Goal: Task Accomplishment & Management: Manage account settings

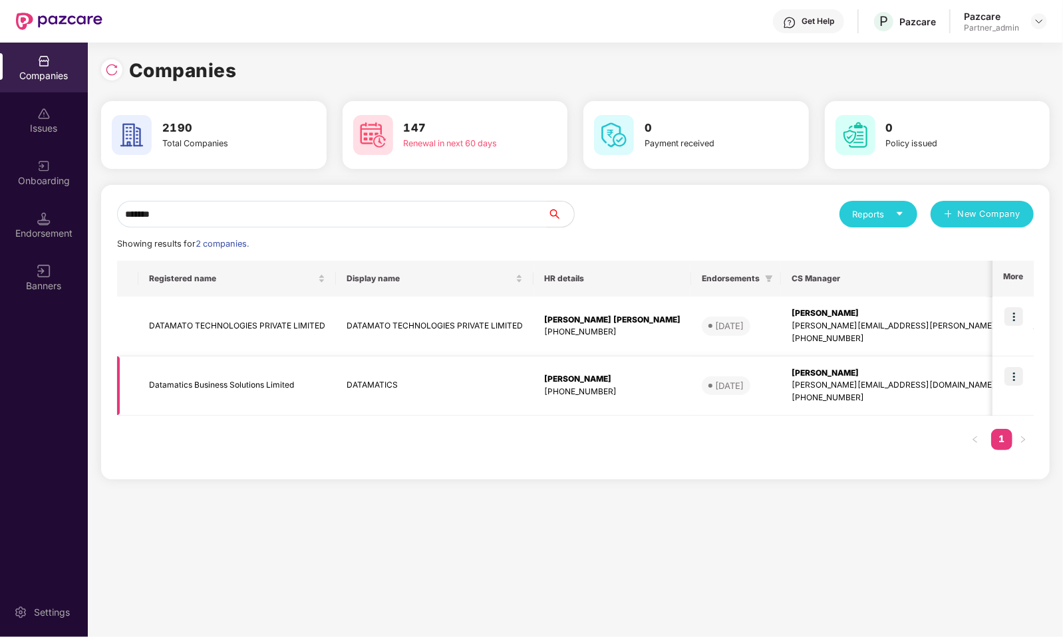
type input "*******"
click at [1013, 378] on img at bounding box center [1013, 376] width 19 height 19
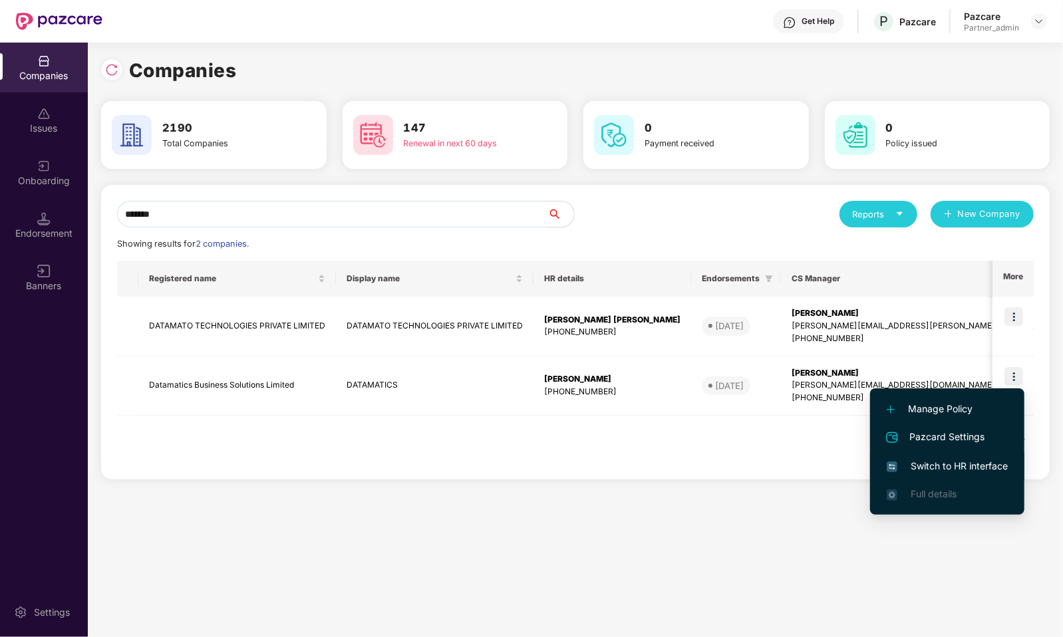
click at [965, 466] on span "Switch to HR interface" at bounding box center [947, 466] width 121 height 15
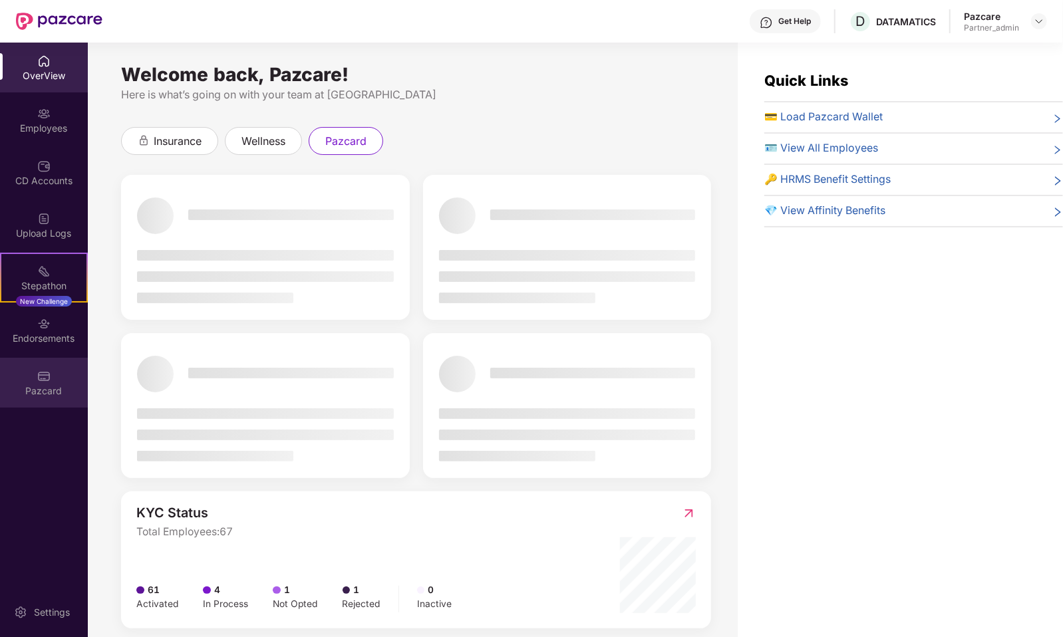
click at [60, 385] on div "Pazcard" at bounding box center [44, 390] width 88 height 13
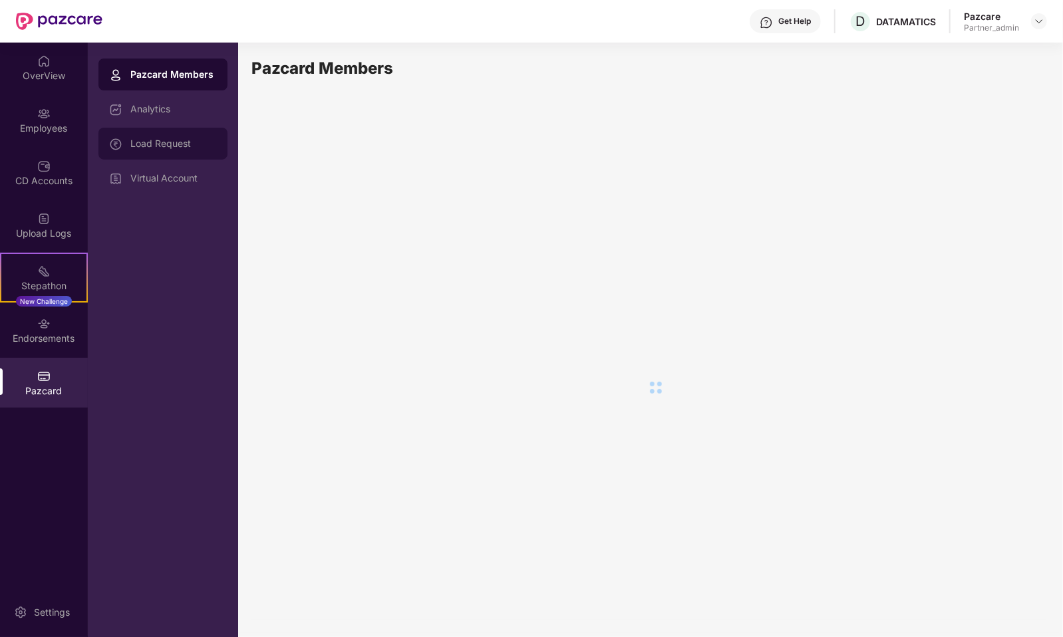
click at [154, 138] on div "Load Request" at bounding box center [173, 143] width 86 height 11
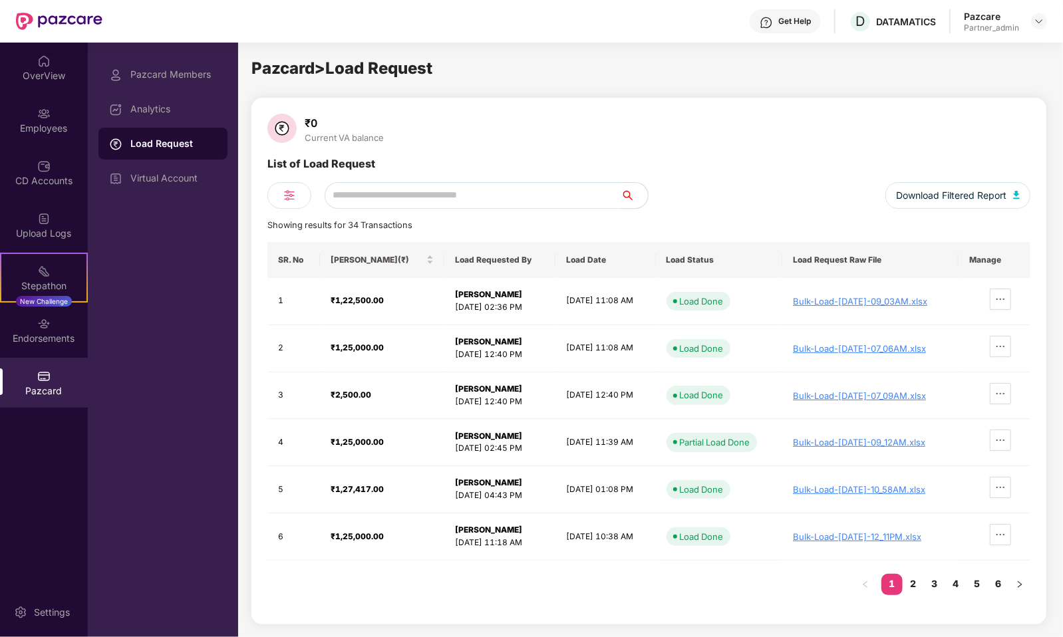
click at [172, 55] on div "Pazcard Members Analytics Load Request Virtual Account" at bounding box center [163, 340] width 150 height 595
click at [173, 70] on div "Pazcard Members" at bounding box center [173, 74] width 86 height 11
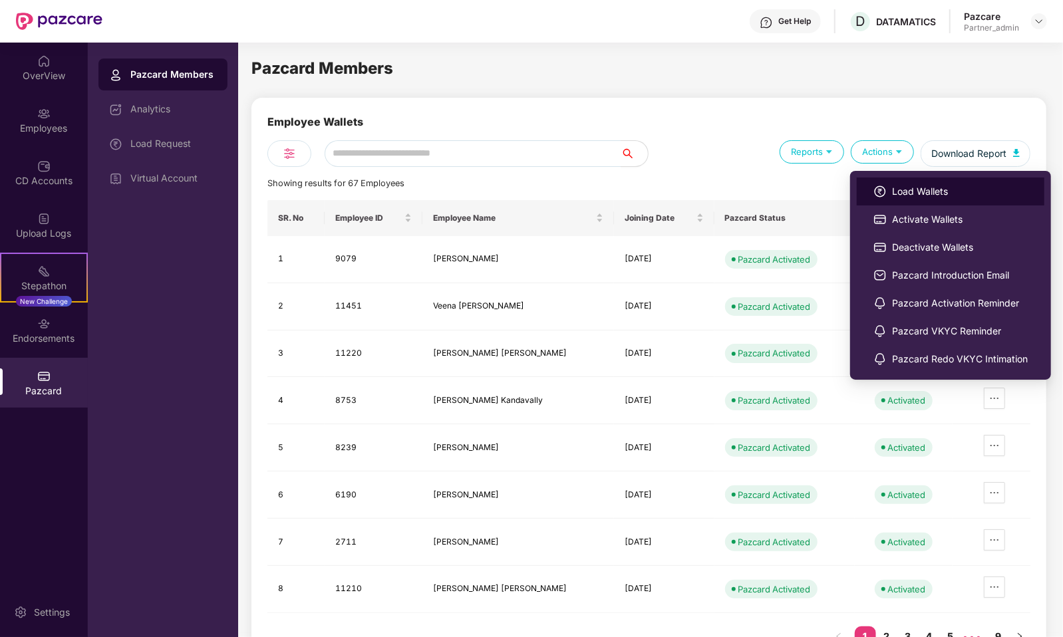
click at [901, 192] on span "Load Wallets" at bounding box center [960, 191] width 136 height 15
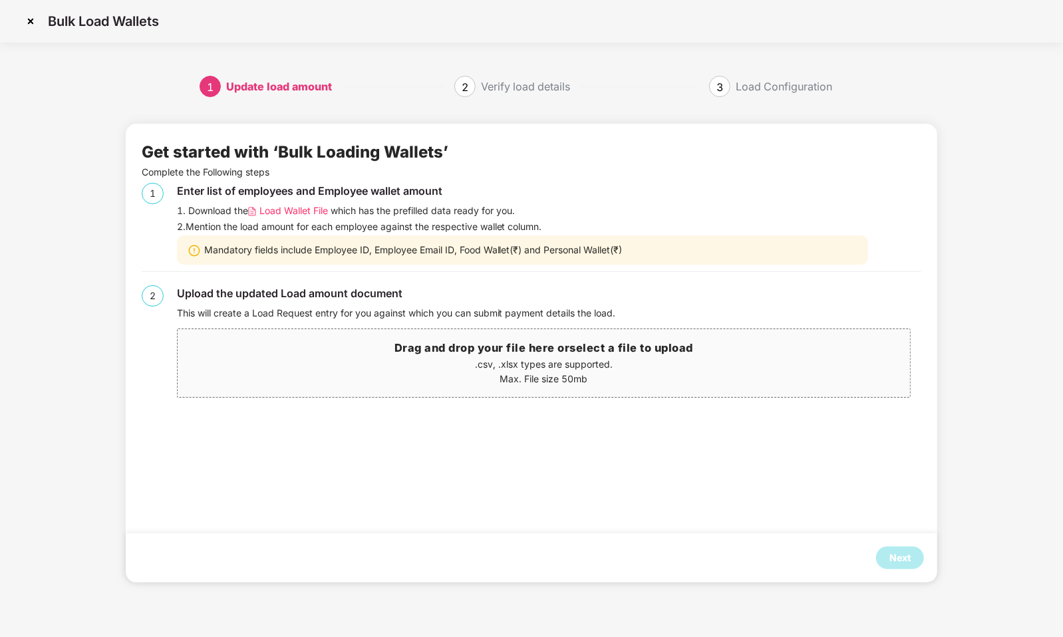
click at [308, 211] on span "Load Wallet File" at bounding box center [293, 211] width 69 height 15
click at [37, 25] on img at bounding box center [30, 21] width 21 height 21
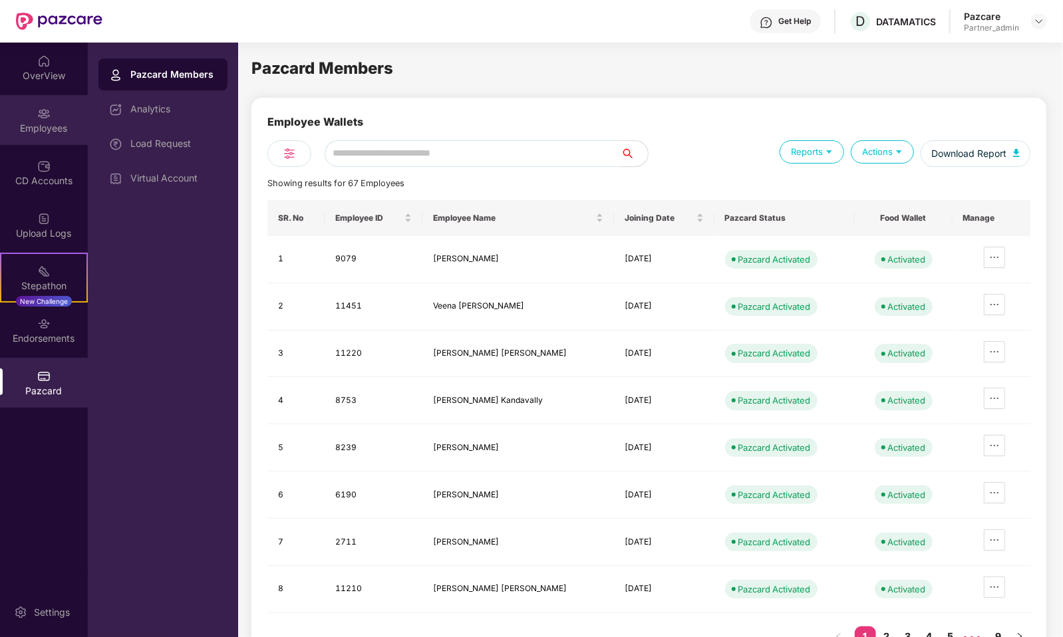
click at [70, 134] on div "Employees" at bounding box center [44, 120] width 88 height 50
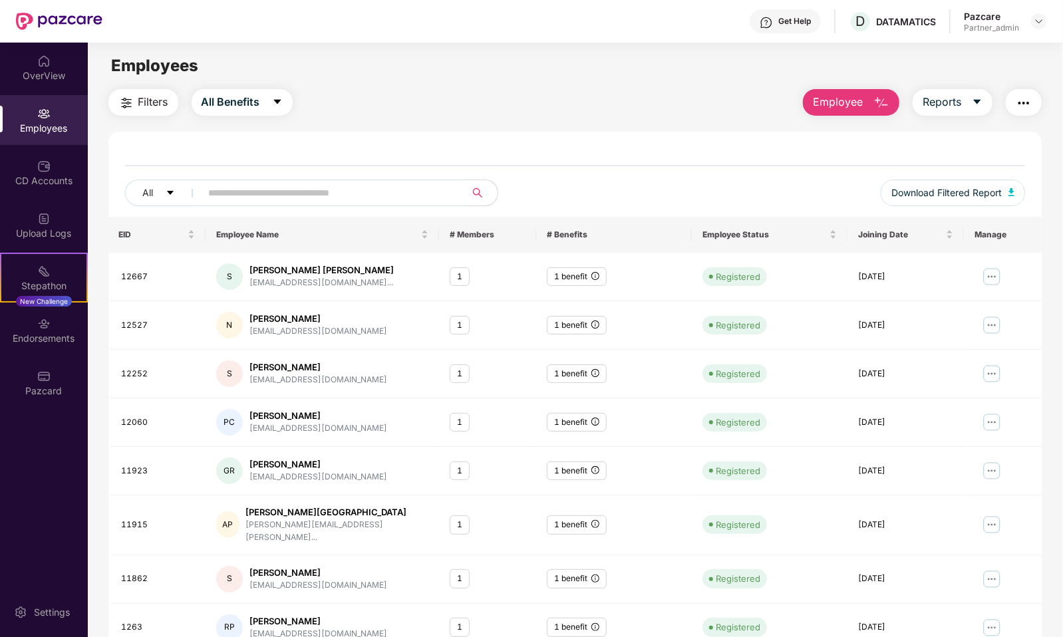
click at [342, 204] on span at bounding box center [329, 193] width 273 height 27
paste input "*****"
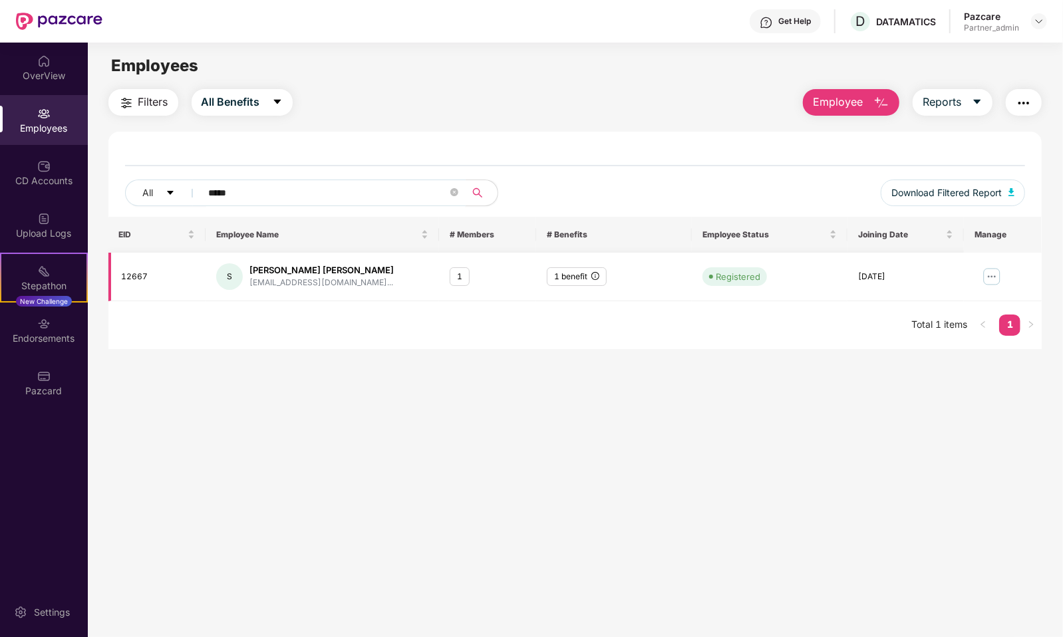
type input "*****"
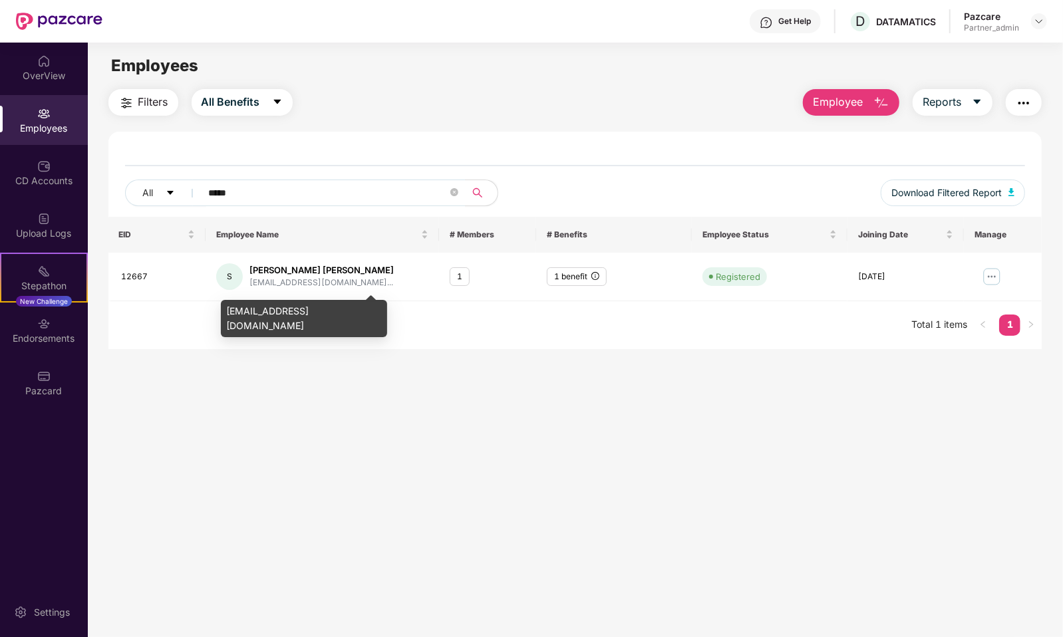
click at [261, 311] on div "[EMAIL_ADDRESS][DOMAIN_NAME]" at bounding box center [304, 318] width 166 height 37
copy div "[EMAIL_ADDRESS][DOMAIN_NAME]"
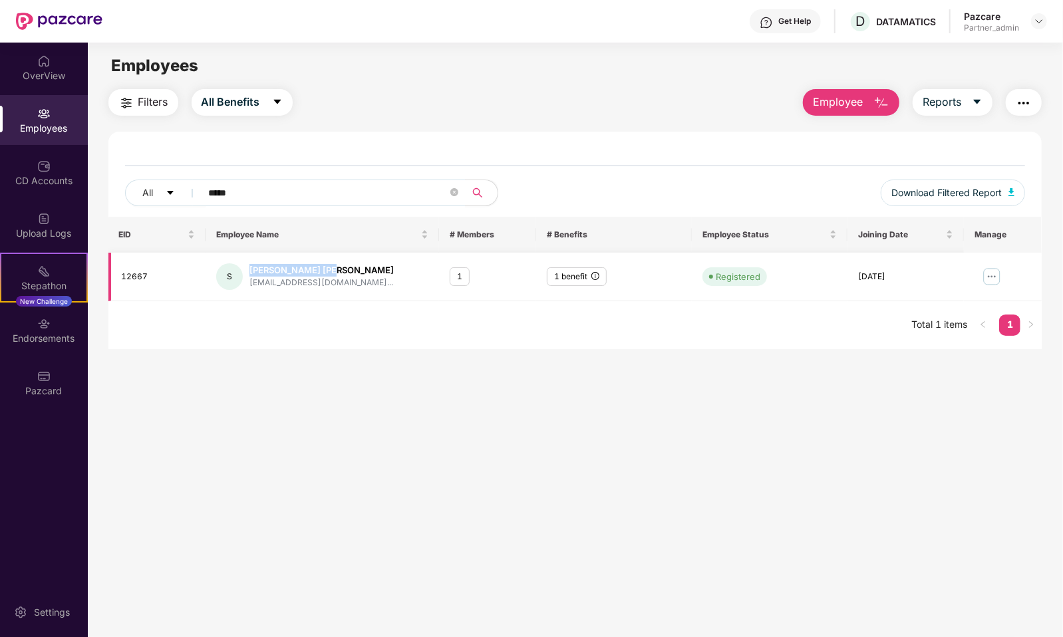
drag, startPoint x: 247, startPoint y: 271, endPoint x: 351, endPoint y: 270, distance: 104.4
click at [351, 270] on div "S [PERSON_NAME] Tez Sundara [EMAIL_ADDRESS][DOMAIN_NAME]..." at bounding box center [322, 276] width 212 height 27
copy div "[PERSON_NAME] [PERSON_NAME]"
click at [74, 388] on div "Pazcard" at bounding box center [44, 390] width 88 height 13
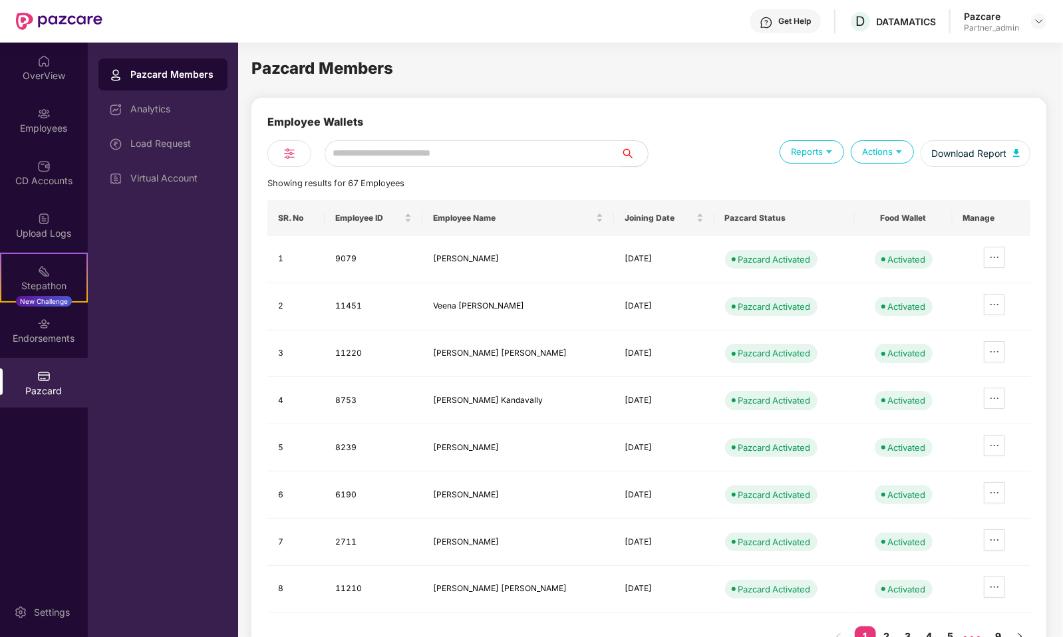
click at [392, 159] on input "text" at bounding box center [473, 153] width 297 height 27
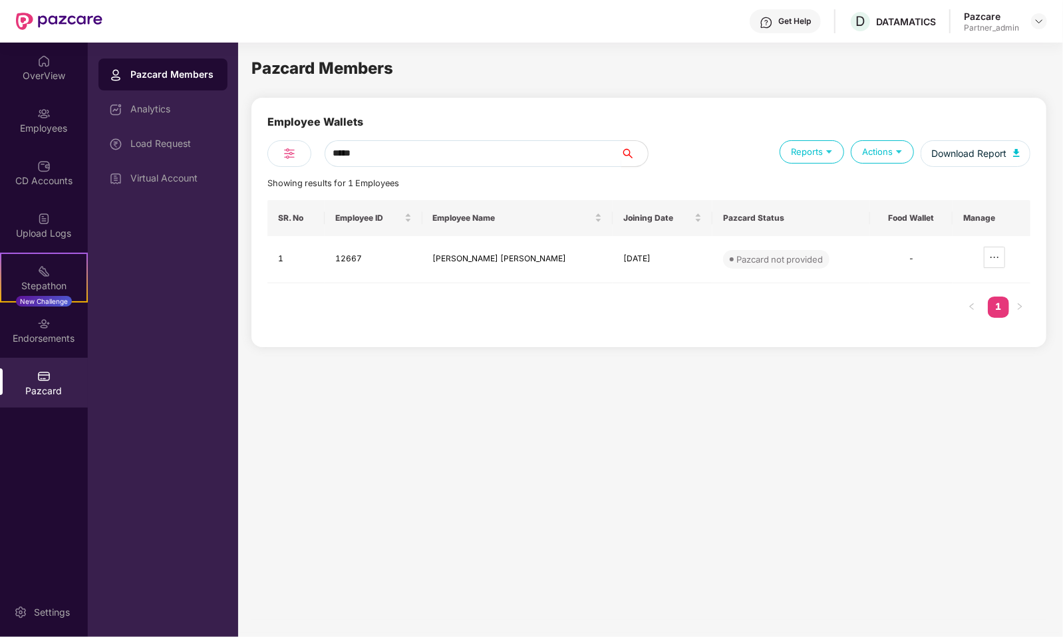
type input "*****"
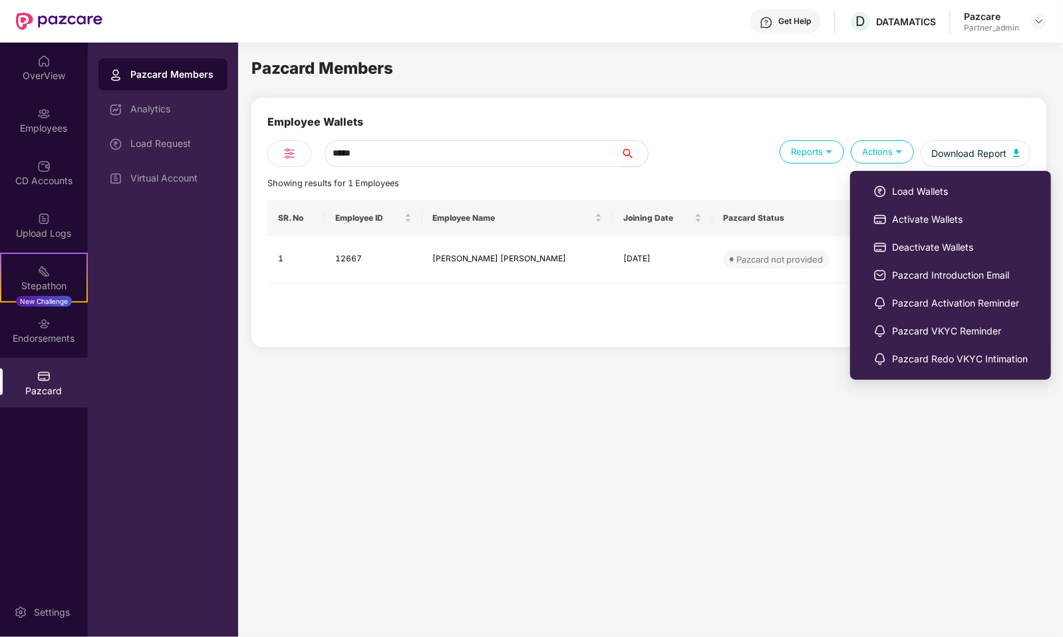
click at [901, 176] on ul "Load Wallets Activate Wallets Deactivate Wallets Pazcard Introduction Email Paz…" at bounding box center [950, 275] width 201 height 209
click at [901, 188] on span "Load Wallets" at bounding box center [960, 191] width 136 height 15
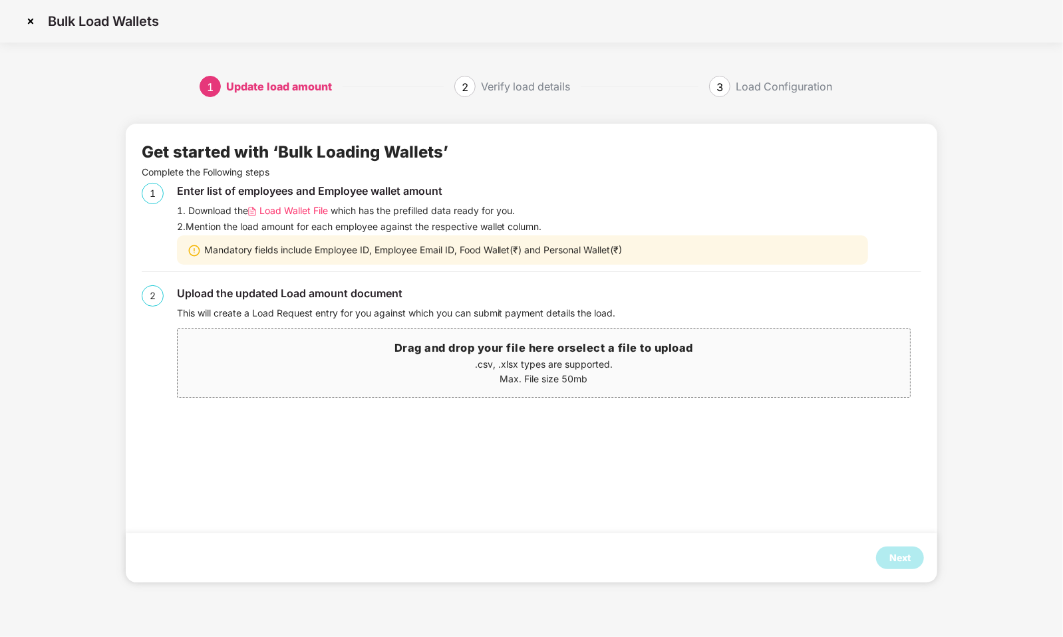
click at [557, 372] on p "Max. File size 50mb" at bounding box center [544, 379] width 733 height 15
click at [900, 553] on div "Next" at bounding box center [899, 558] width 21 height 15
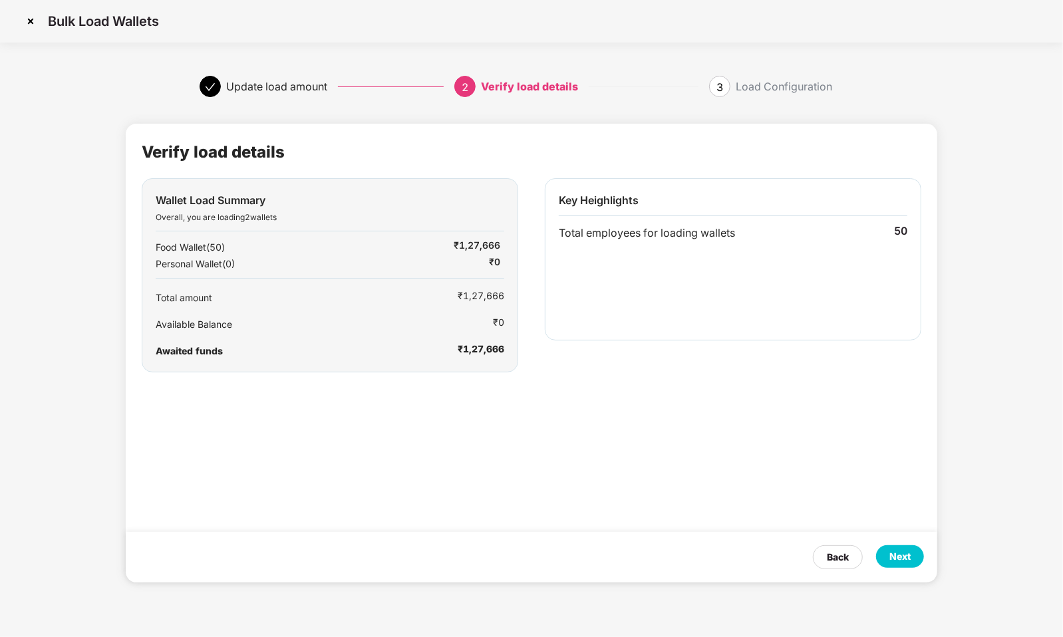
click at [900, 553] on div "Next" at bounding box center [899, 556] width 21 height 15
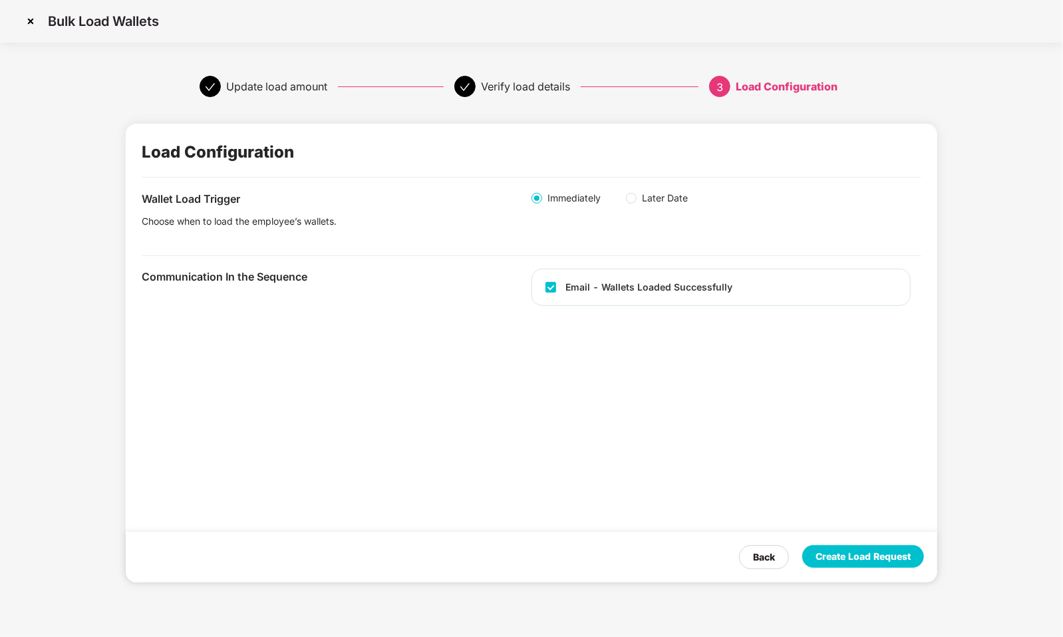
click at [900, 553] on div "Create Load Request" at bounding box center [862, 556] width 95 height 15
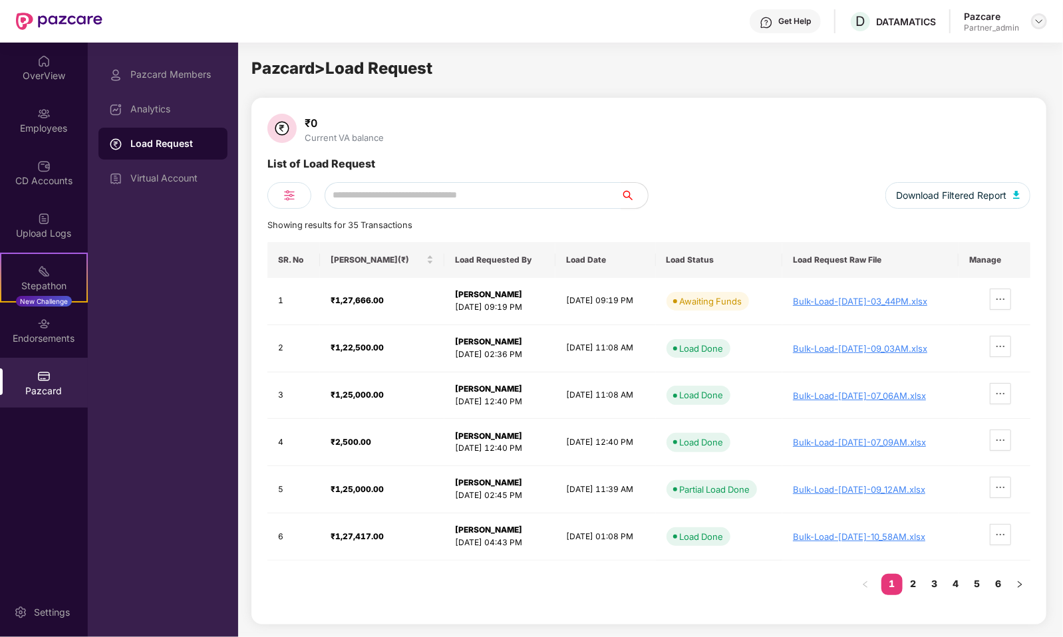
click at [1035, 21] on img at bounding box center [1038, 21] width 11 height 11
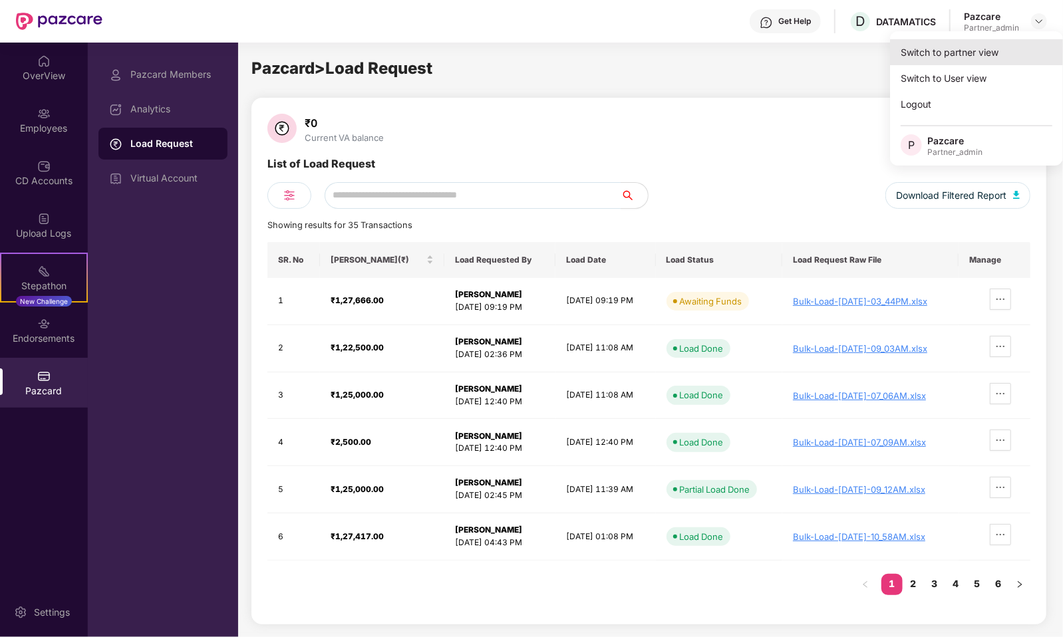
click at [994, 55] on div "Switch to partner view" at bounding box center [976, 52] width 173 height 26
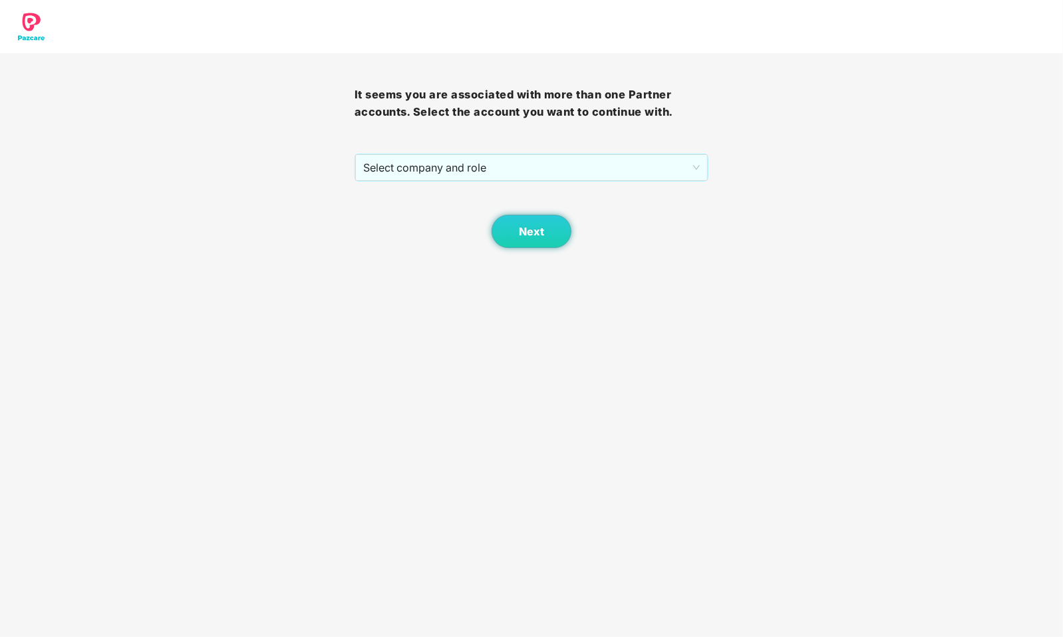
click at [522, 160] on span "Select company and role" at bounding box center [531, 167] width 337 height 25
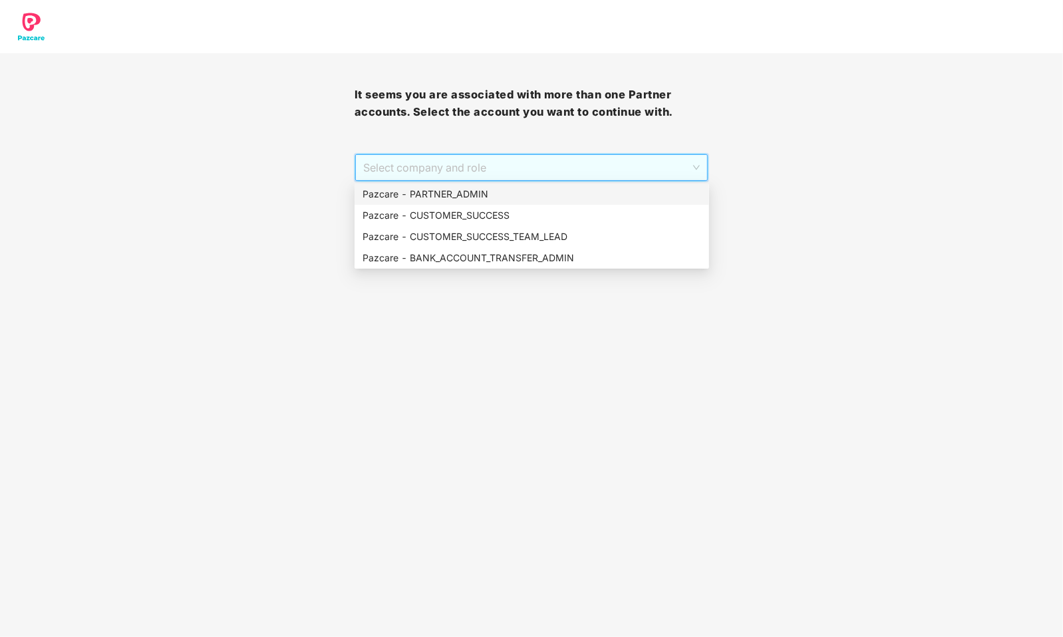
click at [495, 190] on div "Pazcare - PARTNER_ADMIN" at bounding box center [531, 194] width 339 height 15
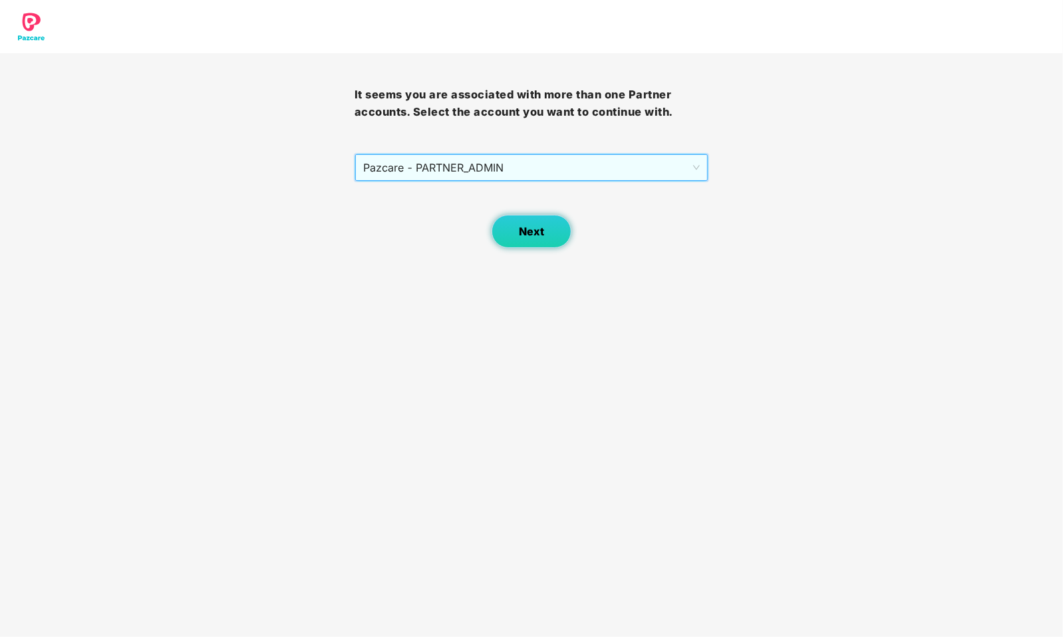
click at [563, 242] on button "Next" at bounding box center [531, 231] width 80 height 33
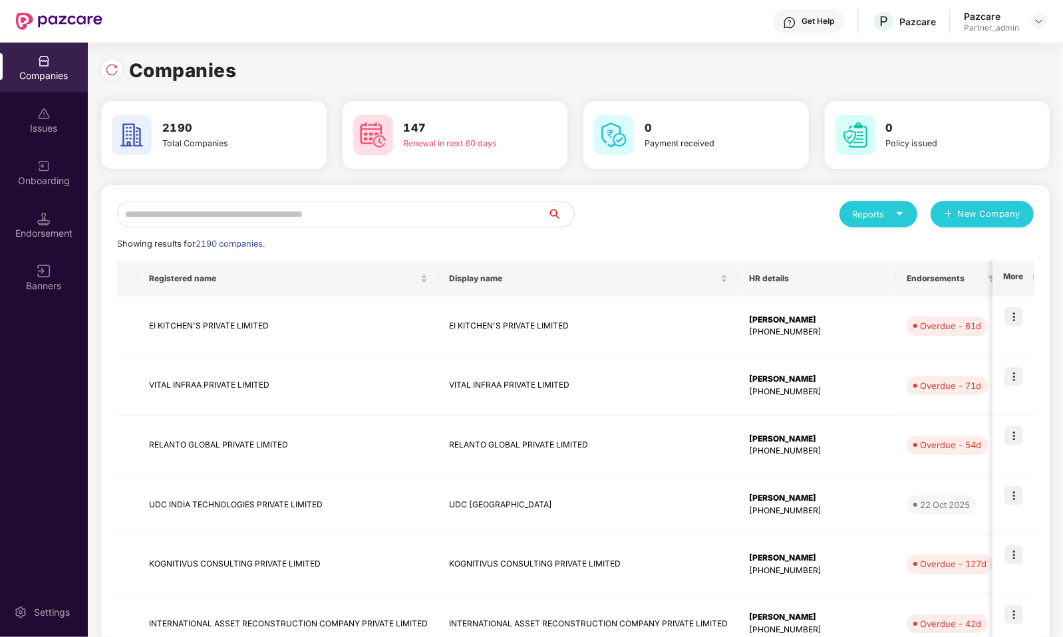
click at [412, 186] on div "Reports New Company Showing results for 2190 companies. Registered name Display…" at bounding box center [575, 570] width 948 height 771
click at [412, 234] on div "Reports New Company Showing results for 2190 companies. Registered name Display…" at bounding box center [575, 570] width 916 height 739
click at [412, 226] on input "text" at bounding box center [332, 214] width 430 height 27
click at [416, 219] on input "text" at bounding box center [332, 214] width 430 height 27
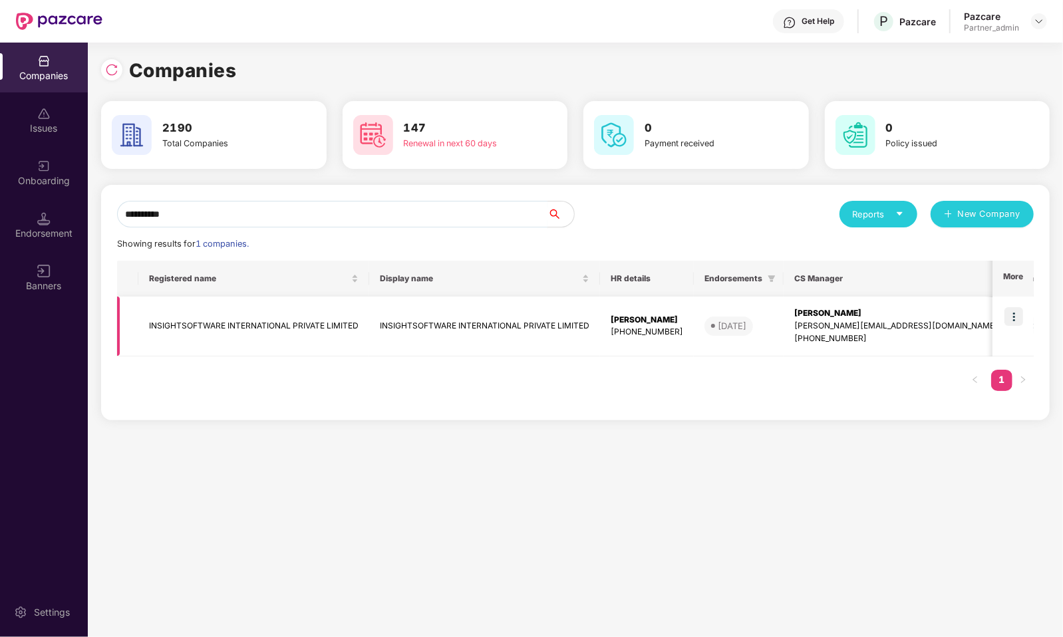
type input "**********"
click at [1012, 317] on img at bounding box center [1013, 316] width 19 height 19
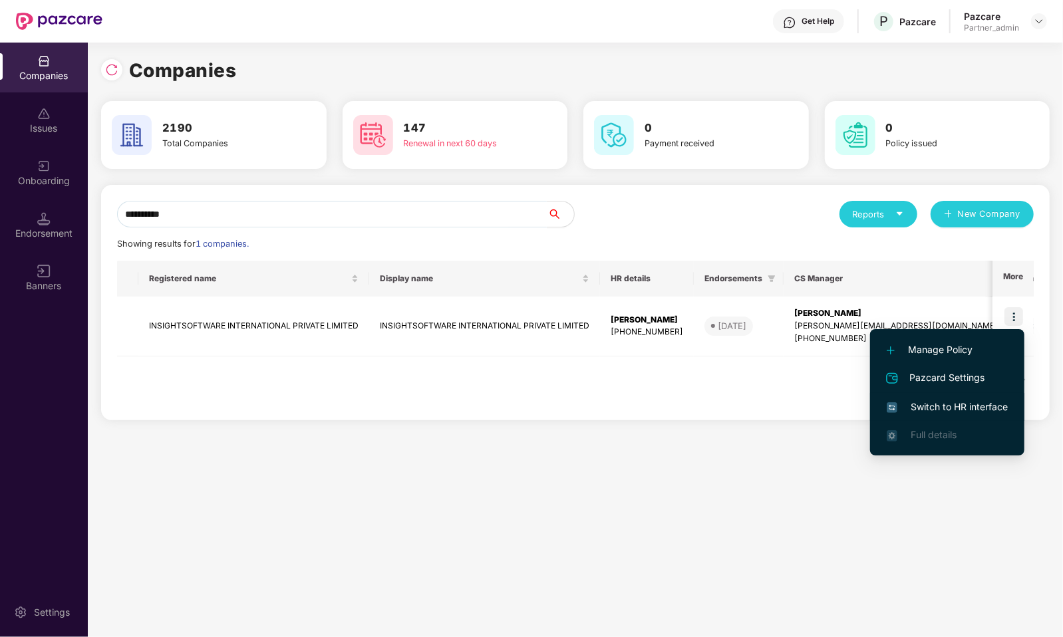
click at [973, 406] on span "Switch to HR interface" at bounding box center [947, 407] width 121 height 15
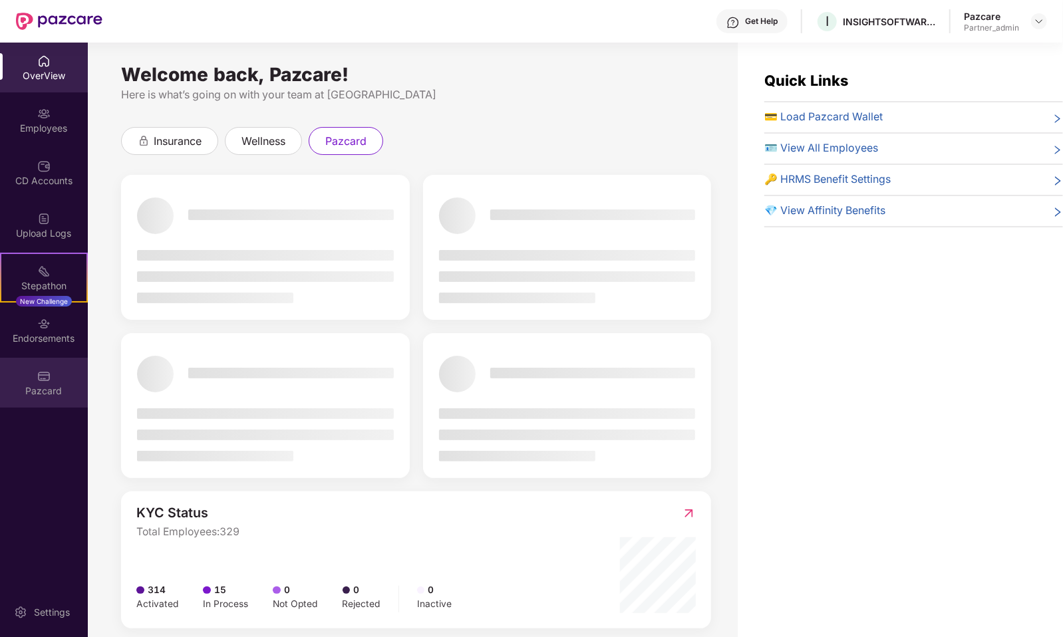
click at [50, 373] on img at bounding box center [43, 376] width 13 height 13
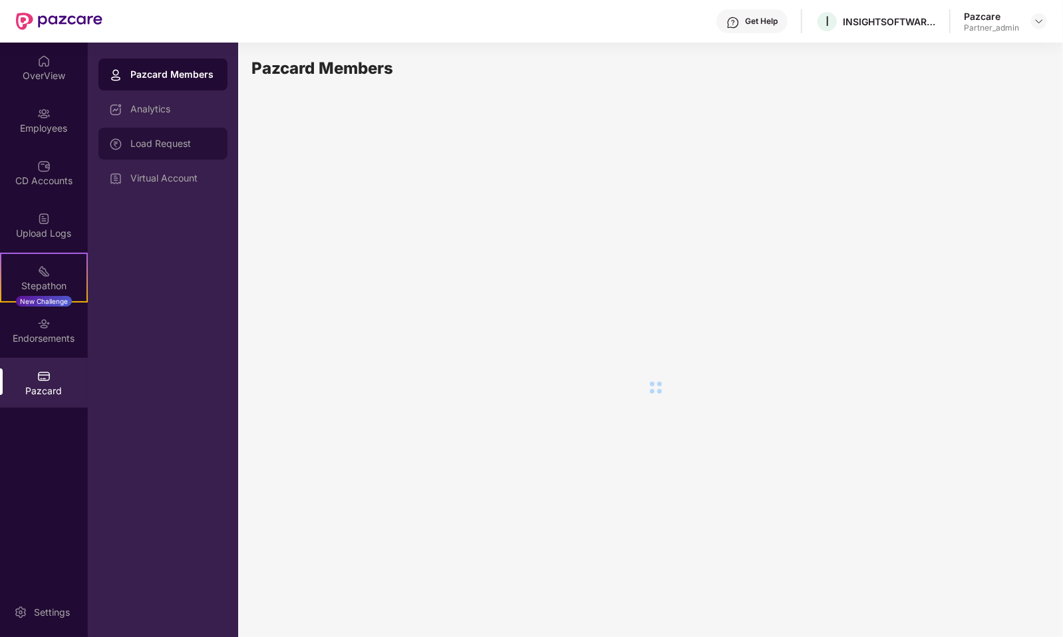
click at [192, 148] on div "Load Request" at bounding box center [173, 143] width 86 height 11
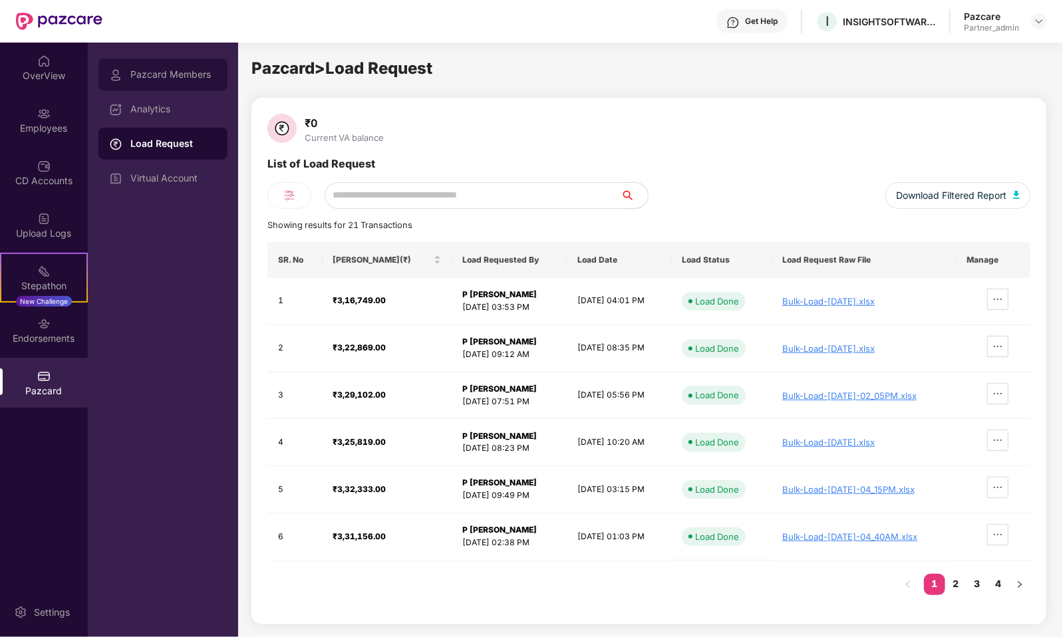
click at [215, 82] on div "Pazcard Members" at bounding box center [162, 75] width 129 height 32
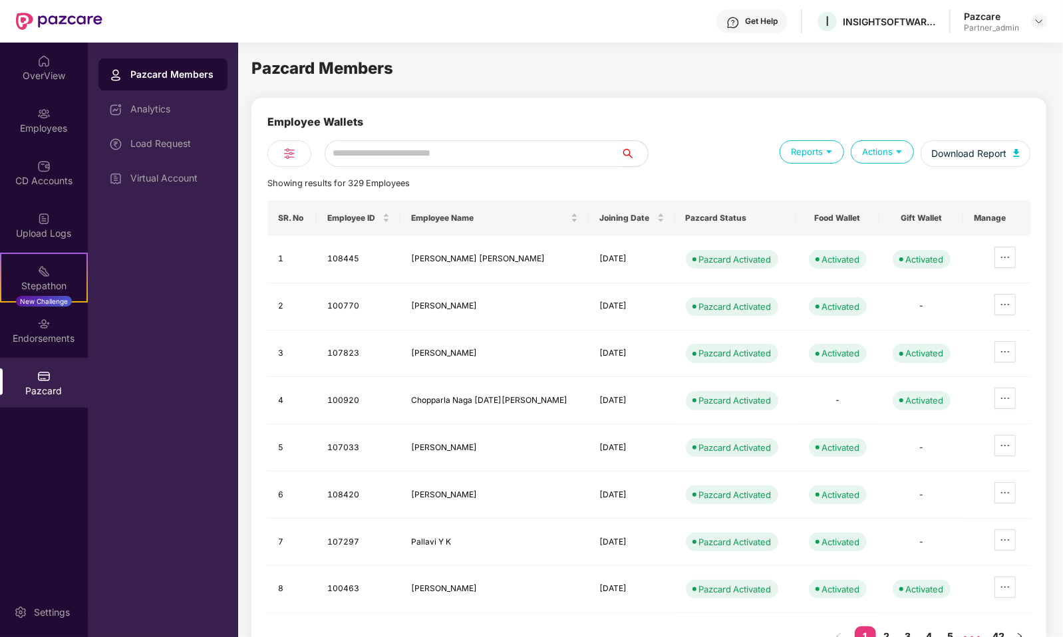
click at [362, 154] on input "text" at bounding box center [473, 153] width 297 height 27
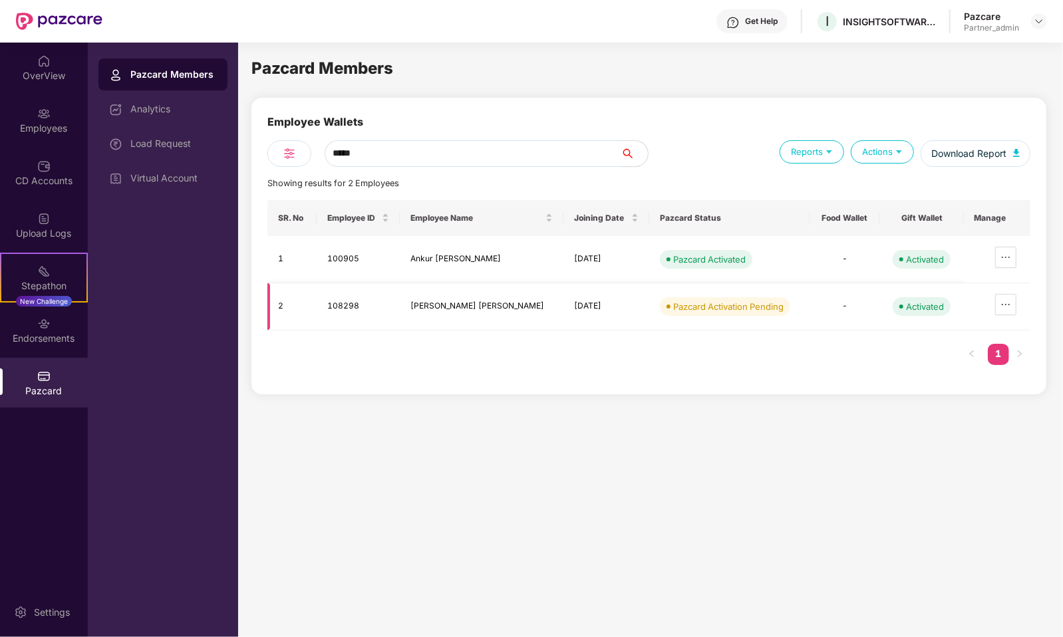
type input "*****"
click at [436, 308] on td "[PERSON_NAME] [PERSON_NAME]" at bounding box center [482, 306] width 164 height 47
copy td "[PERSON_NAME] [PERSON_NAME]"
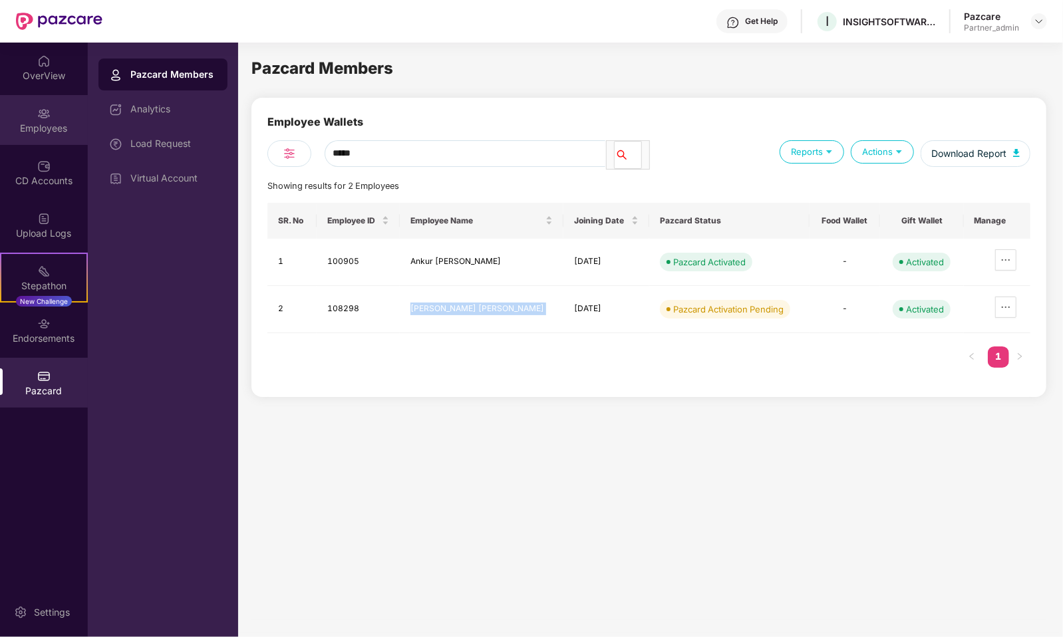
click at [47, 119] on img at bounding box center [43, 113] width 13 height 13
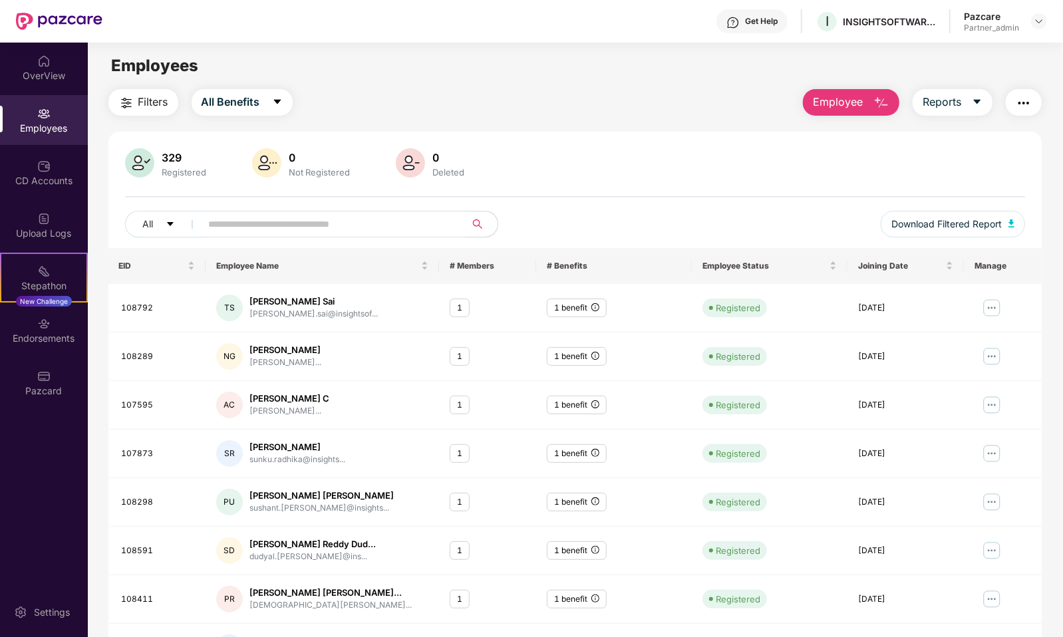
click at [380, 225] on input "text" at bounding box center [328, 224] width 239 height 20
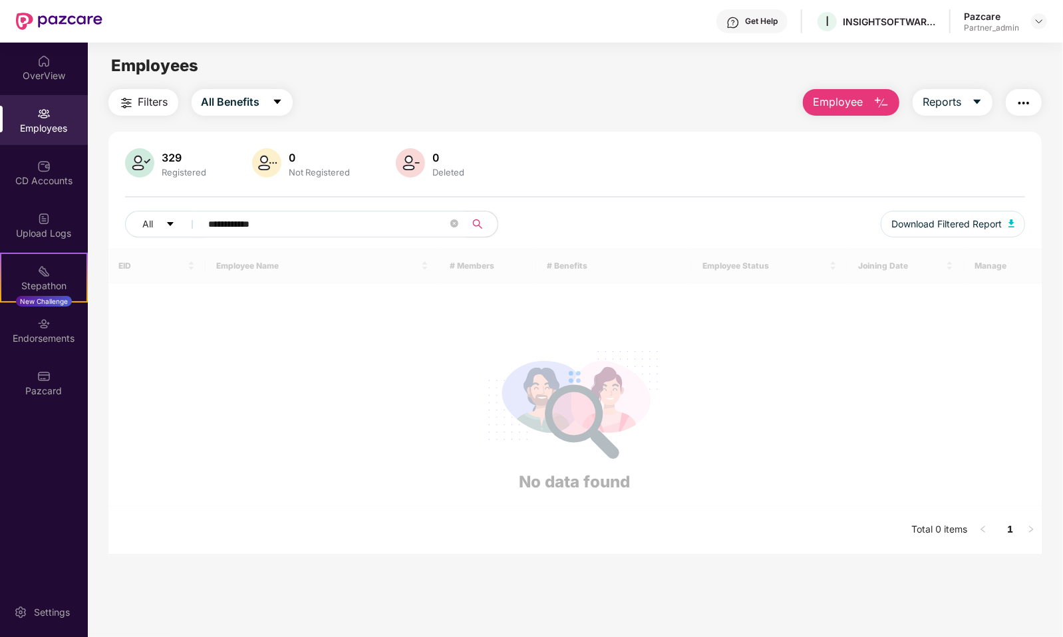
type input "**********"
click at [25, 386] on div "Pazcard" at bounding box center [44, 390] width 88 height 13
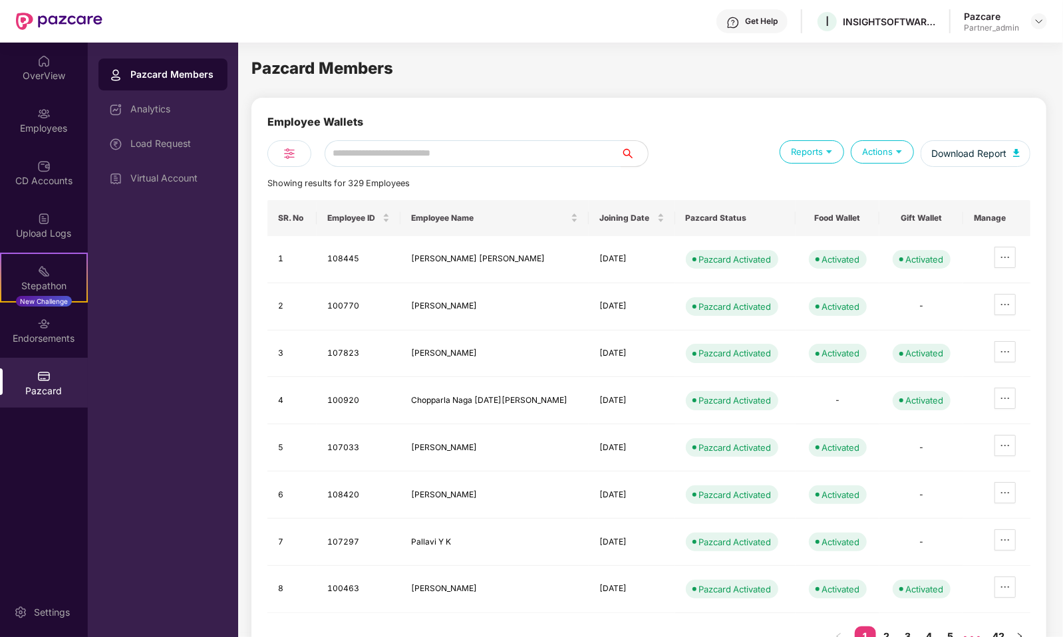
click at [426, 167] on div "Employee Wallets Reports Actions Download Report Showing results for 329 Employ…" at bounding box center [648, 387] width 763 height 547
click at [426, 154] on input "text" at bounding box center [473, 153] width 297 height 27
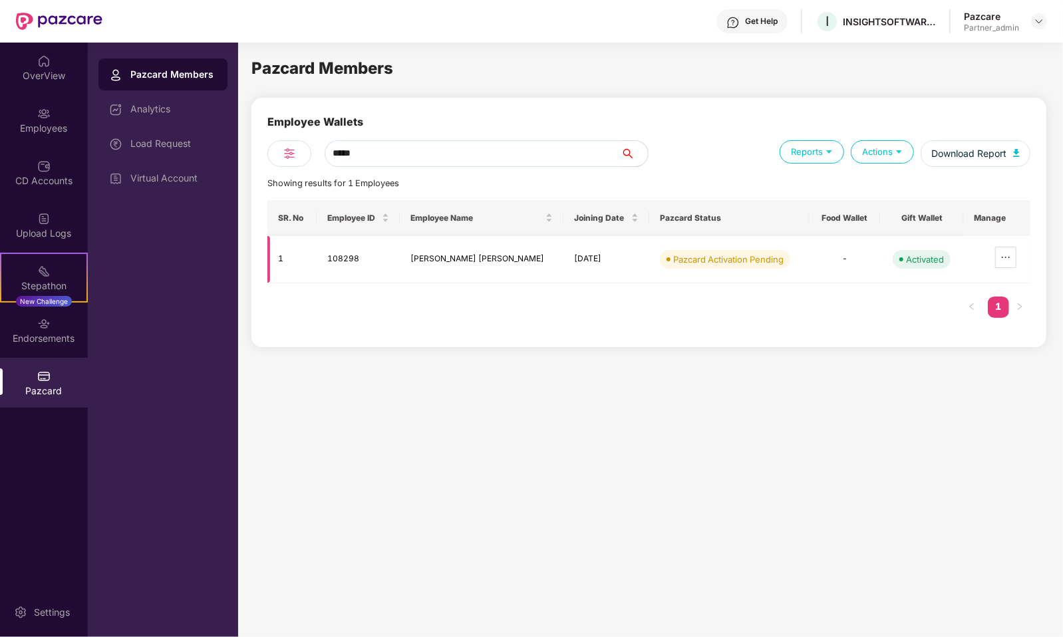
type input "*****"
click at [345, 257] on td "108298" at bounding box center [359, 259] width 84 height 47
copy td "108298"
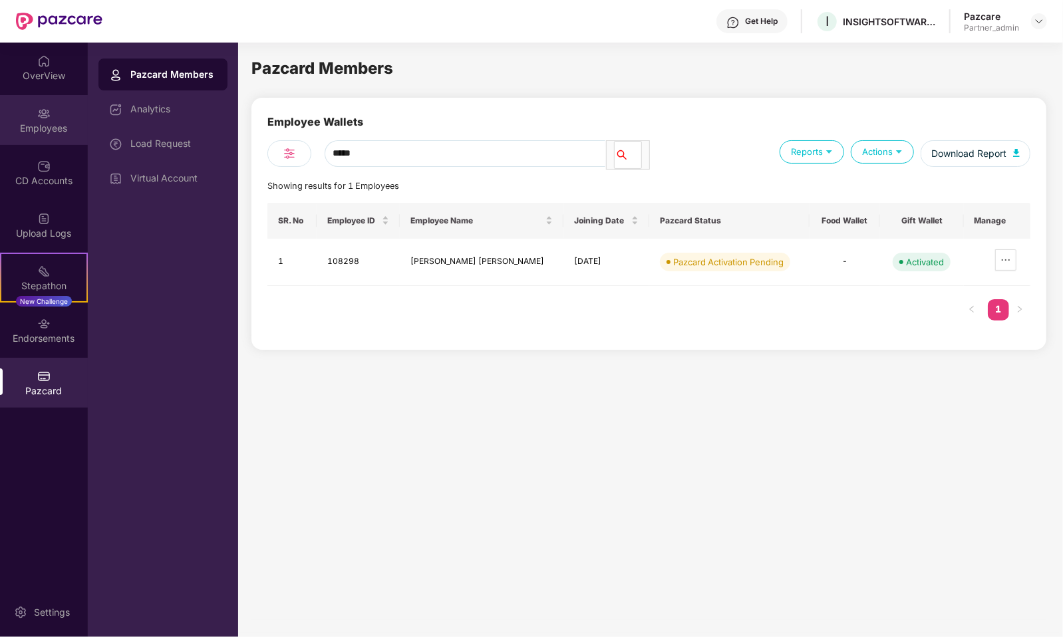
click at [53, 134] on div "Employees" at bounding box center [44, 128] width 88 height 13
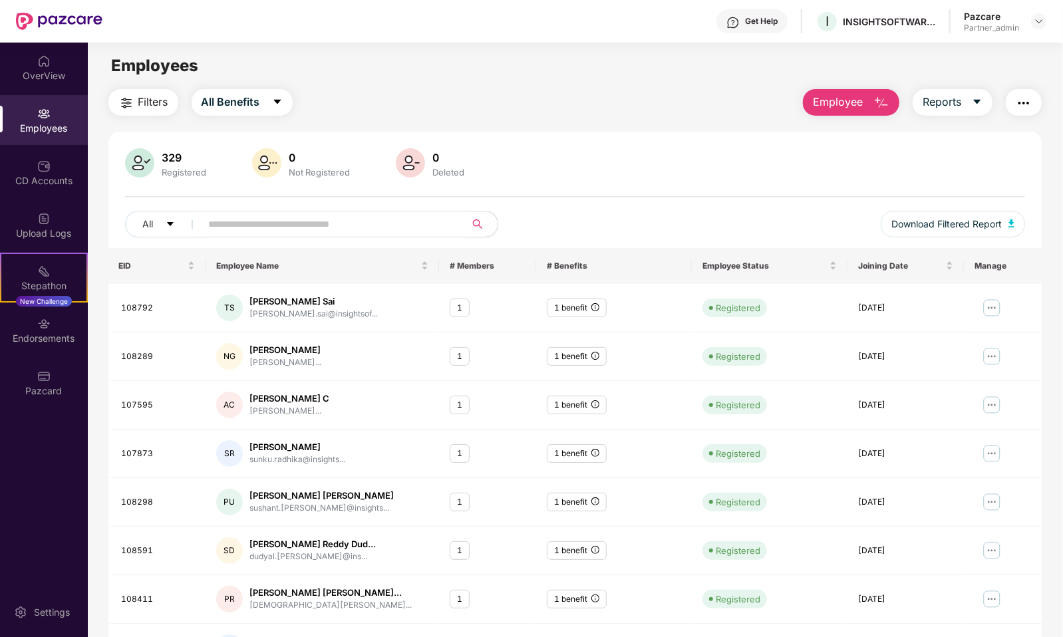
click at [295, 217] on input "text" at bounding box center [328, 224] width 239 height 20
paste input "******"
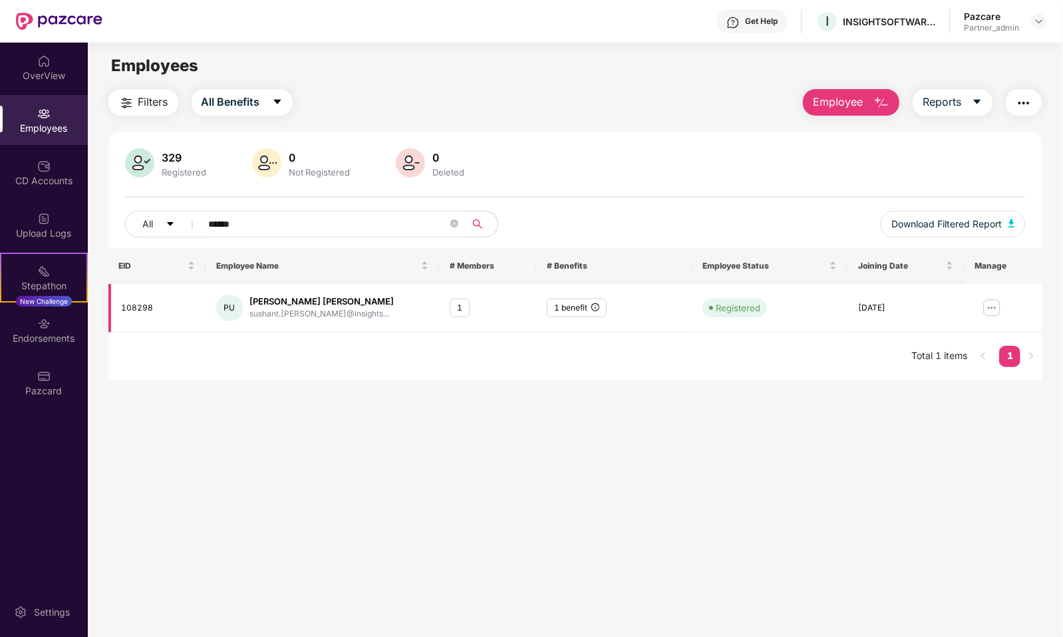
type input "******"
click at [980, 326] on td at bounding box center [1003, 308] width 78 height 49
click at [987, 301] on img at bounding box center [991, 307] width 21 height 21
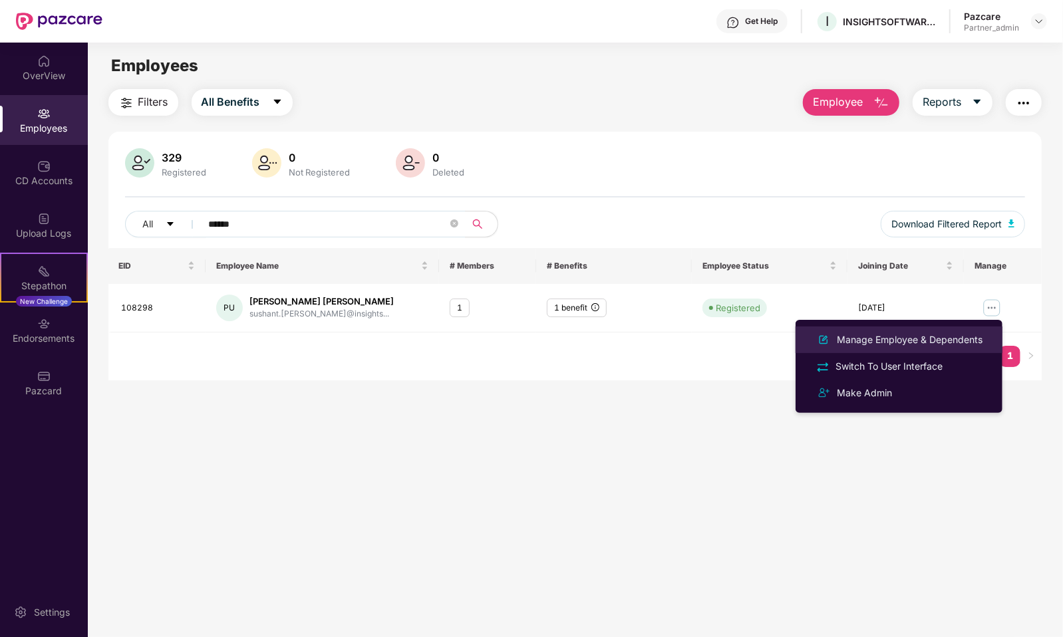
click at [950, 341] on div "Manage Employee & Dependents" at bounding box center [909, 340] width 151 height 15
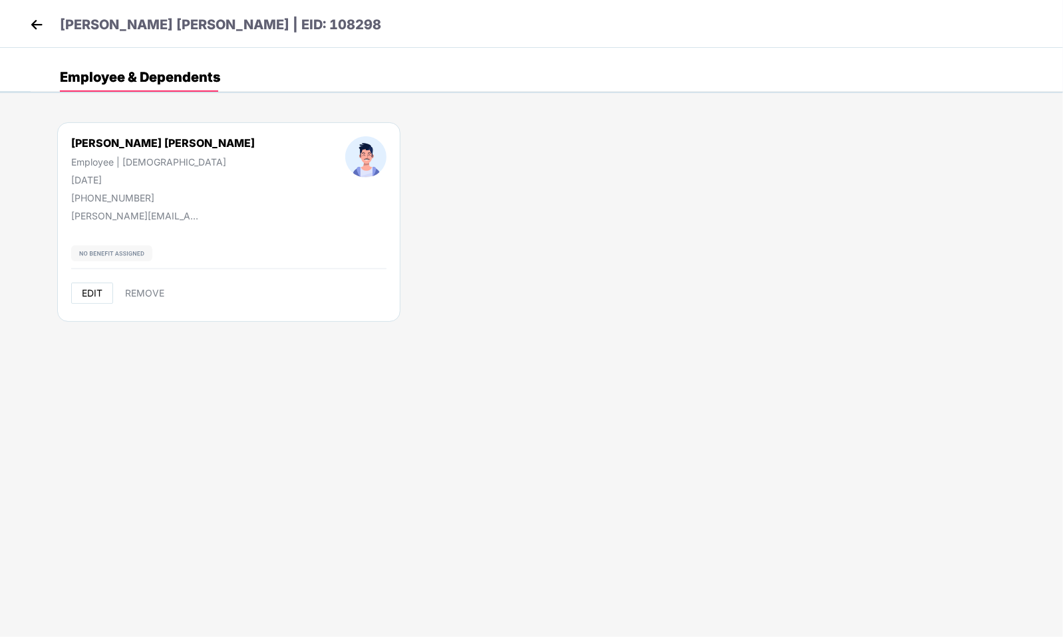
click at [78, 295] on button "EDIT" at bounding box center [92, 293] width 42 height 21
select select "****"
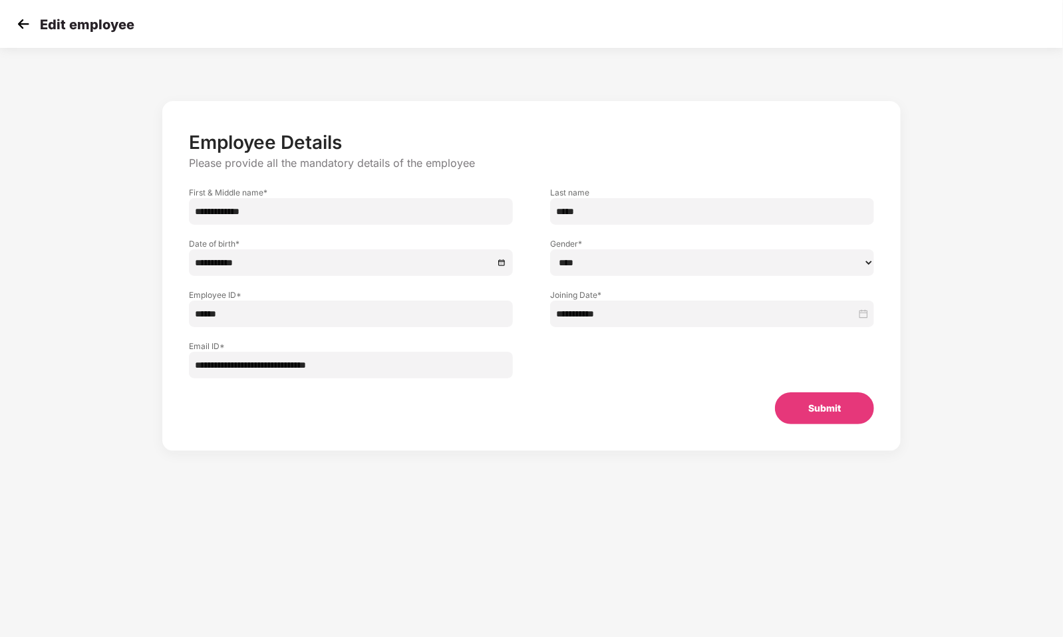
click at [288, 206] on input "**********" at bounding box center [351, 211] width 324 height 27
click at [230, 211] on input "**********" at bounding box center [351, 211] width 324 height 27
type input "*****"
click at [552, 217] on input "*****" at bounding box center [712, 211] width 324 height 27
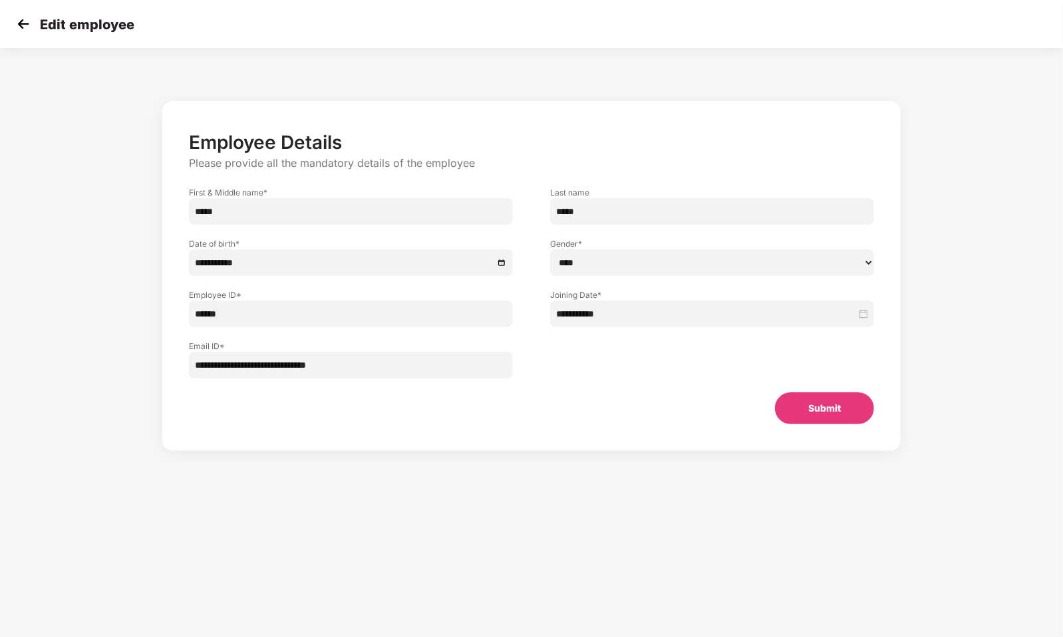
paste input "*******"
type input "**********"
click at [855, 422] on button "Submit" at bounding box center [824, 408] width 99 height 32
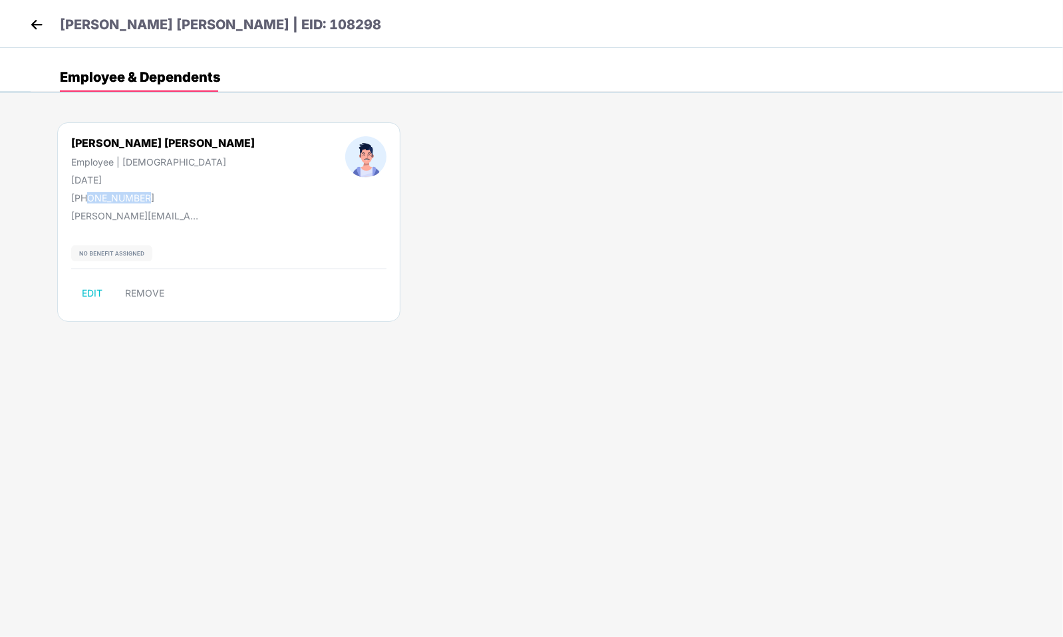
drag, startPoint x: 87, startPoint y: 197, endPoint x: 166, endPoint y: 196, distance: 78.5
click at [166, 196] on div "[PHONE_NUMBER]" at bounding box center [163, 197] width 184 height 11
copy div "9082345913"
click at [33, 22] on img at bounding box center [37, 25] width 20 height 20
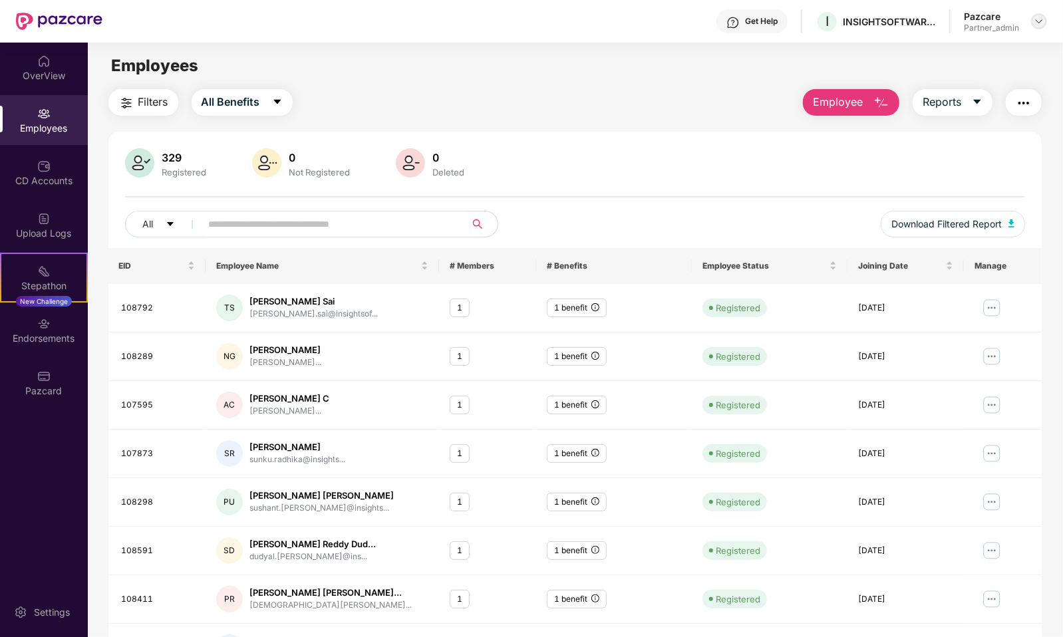
click at [1039, 15] on div at bounding box center [1039, 21] width 16 height 16
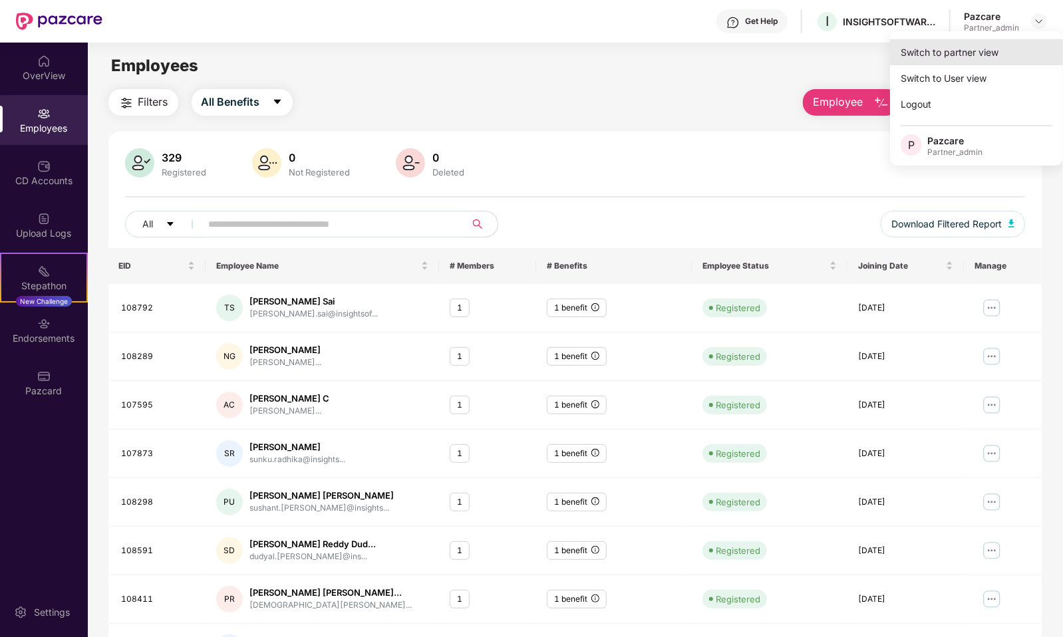
click at [1004, 49] on div "Switch to partner view" at bounding box center [976, 52] width 173 height 26
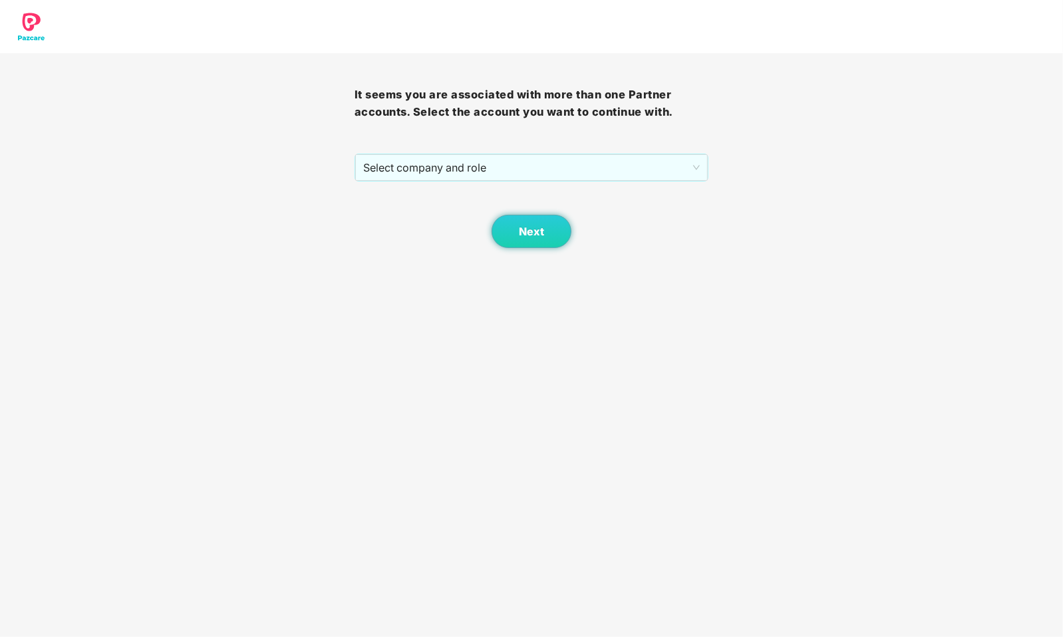
click at [458, 153] on div "It seems you are associated with more than one Partner accounts. Select the acc…" at bounding box center [531, 150] width 354 height 195
click at [450, 171] on span "Select company and role" at bounding box center [531, 167] width 337 height 25
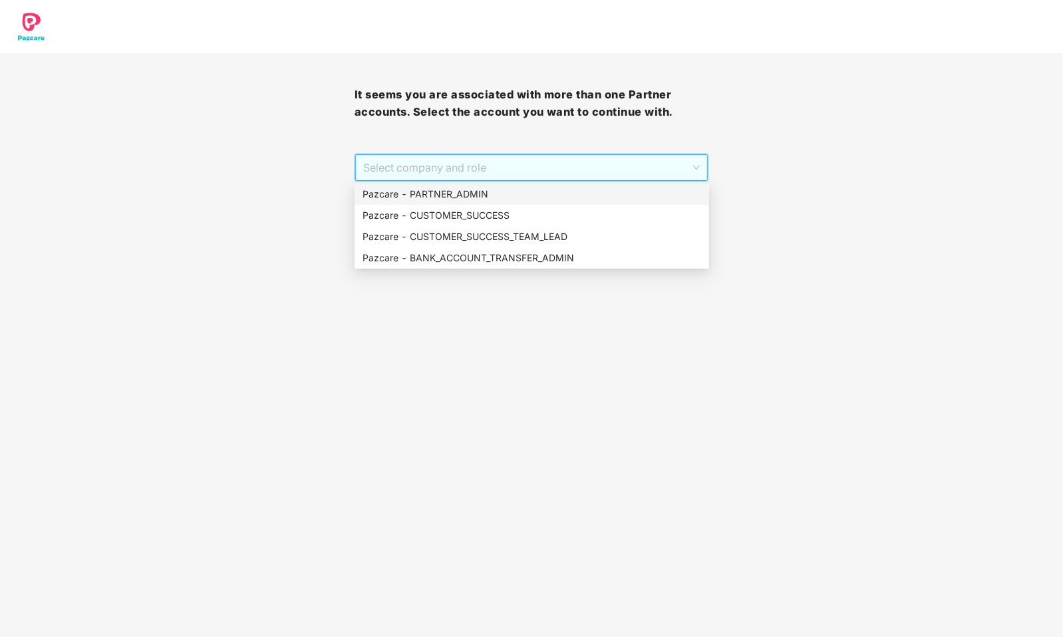
click at [442, 207] on div "Pazcare - CUSTOMER_SUCCESS" at bounding box center [531, 215] width 354 height 21
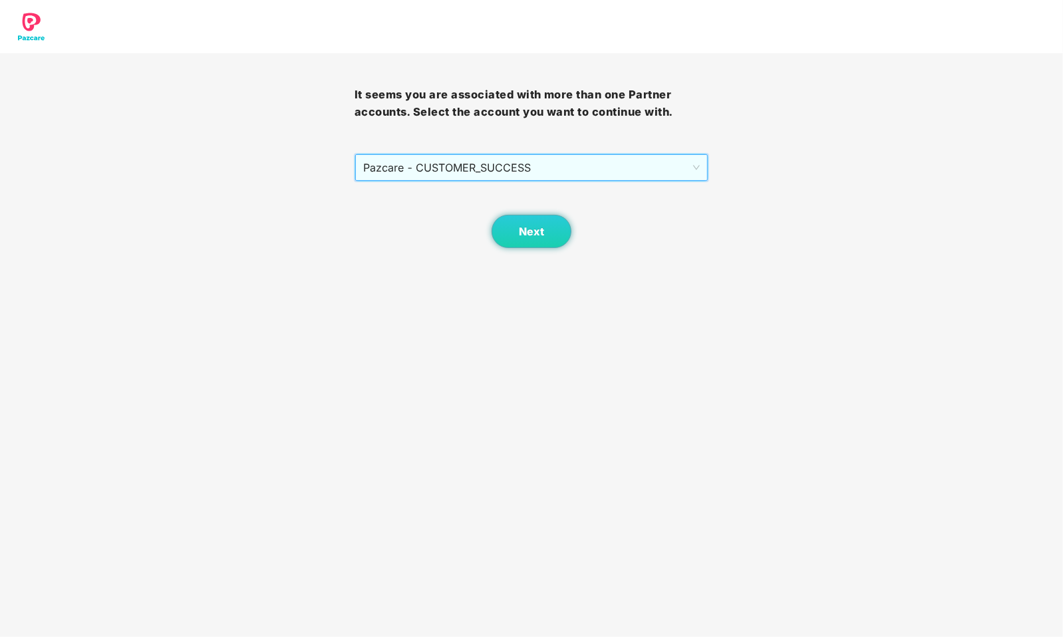
click at [452, 175] on span "Pazcare - CUSTOMER_SUCCESS" at bounding box center [531, 167] width 337 height 25
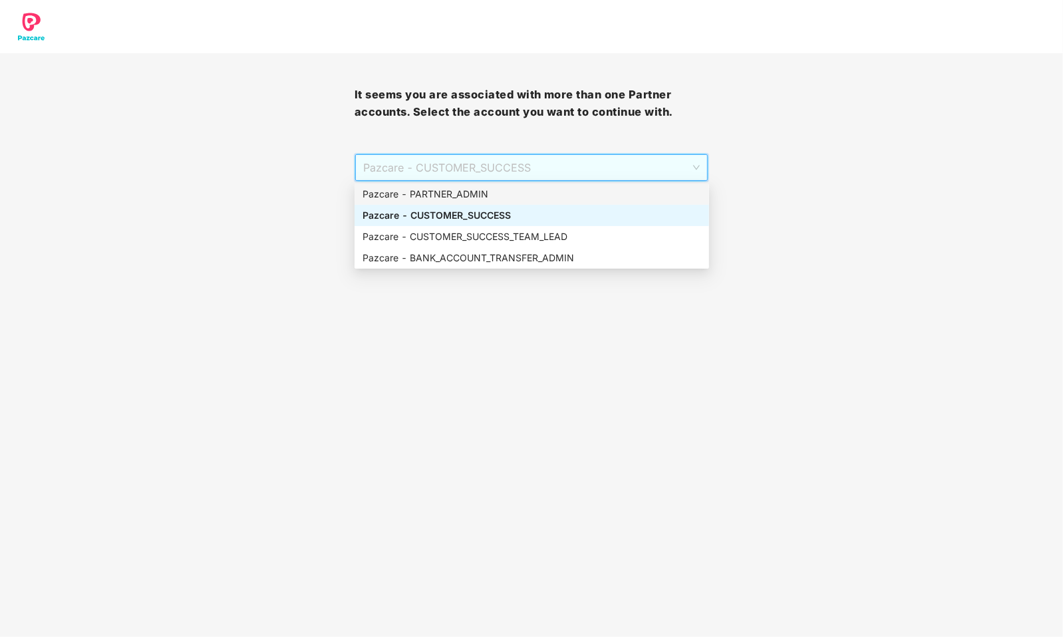
click at [451, 187] on div "Pazcare - PARTNER_ADMIN" at bounding box center [531, 194] width 339 height 15
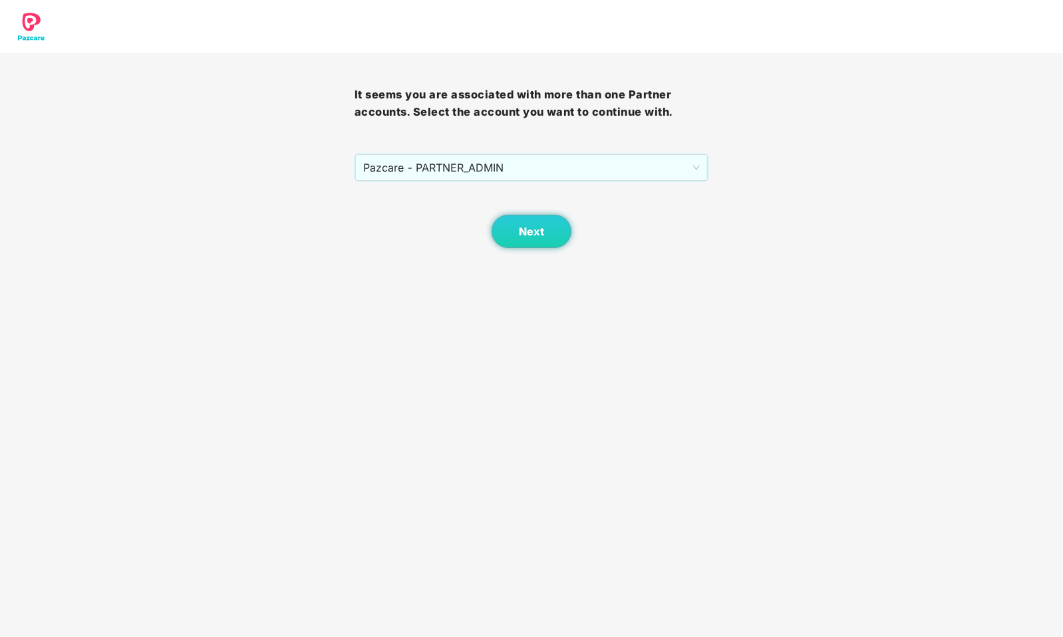
click at [535, 258] on body "It seems you are associated with more than one Partner accounts. Select the acc…" at bounding box center [531, 318] width 1063 height 637
click at [535, 242] on button "Next" at bounding box center [531, 231] width 80 height 33
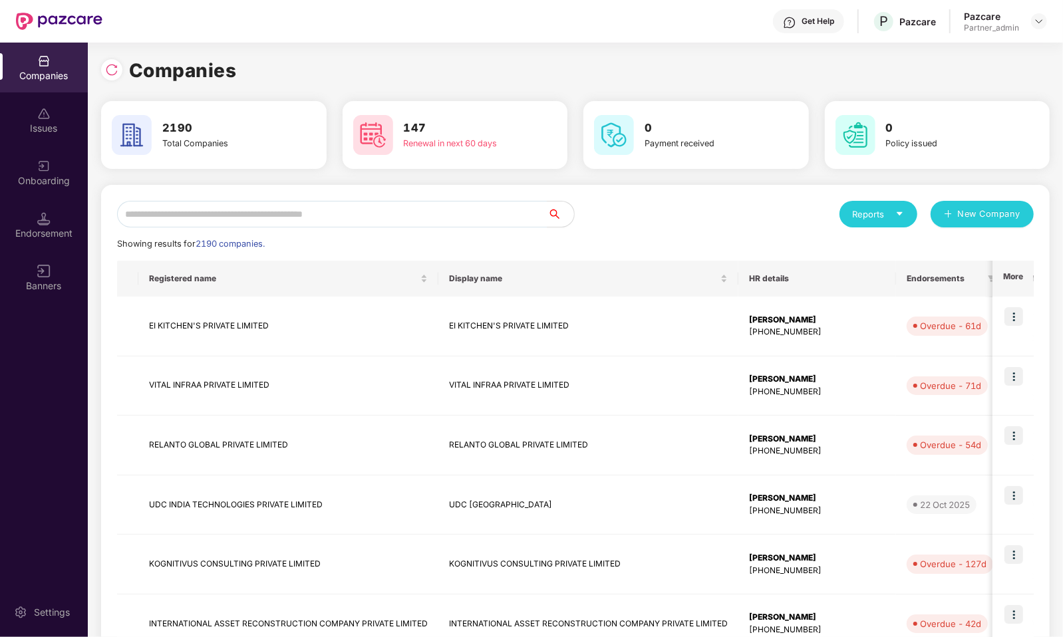
click at [382, 194] on div "Reports New Company Showing results for 2190 companies. Registered name Display…" at bounding box center [575, 570] width 948 height 771
click at [366, 215] on input "text" at bounding box center [332, 214] width 430 height 27
type input "*"
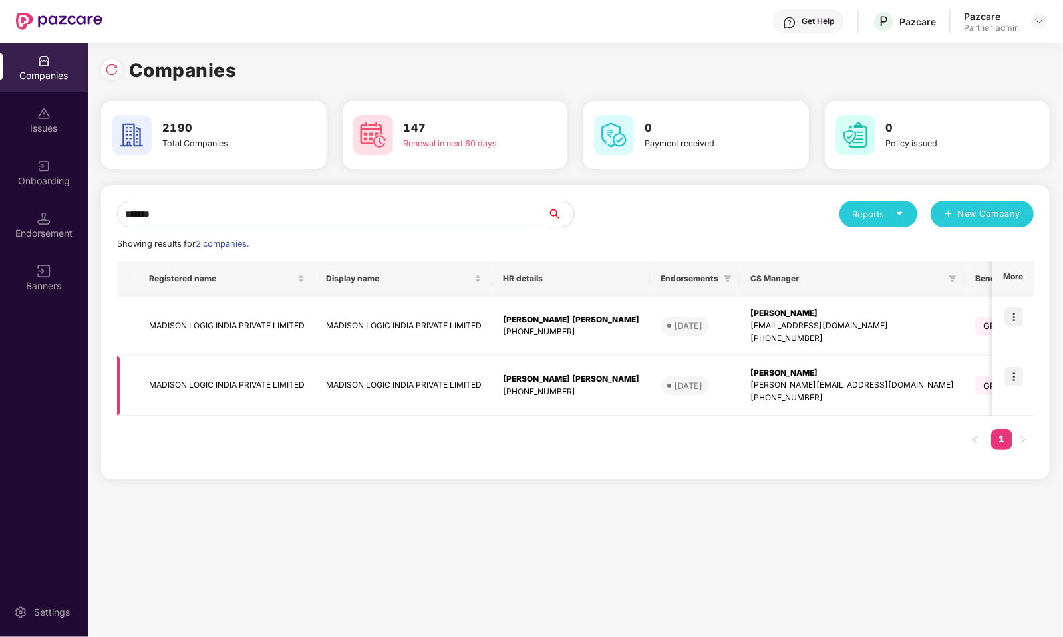
type input "*******"
click at [1020, 376] on img at bounding box center [1013, 376] width 19 height 19
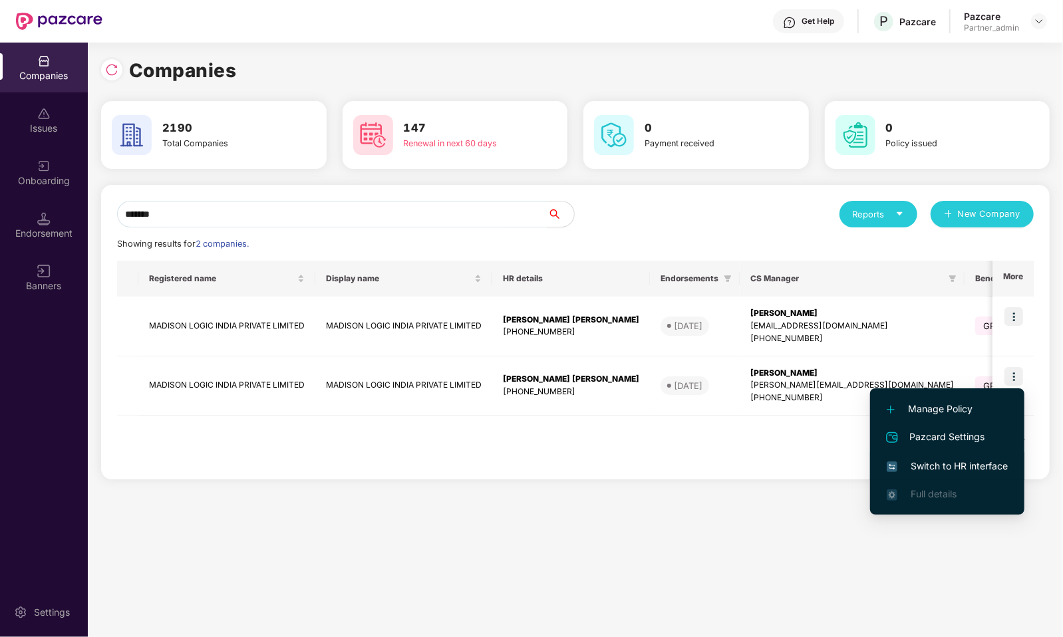
click at [968, 468] on span "Switch to HR interface" at bounding box center [947, 466] width 121 height 15
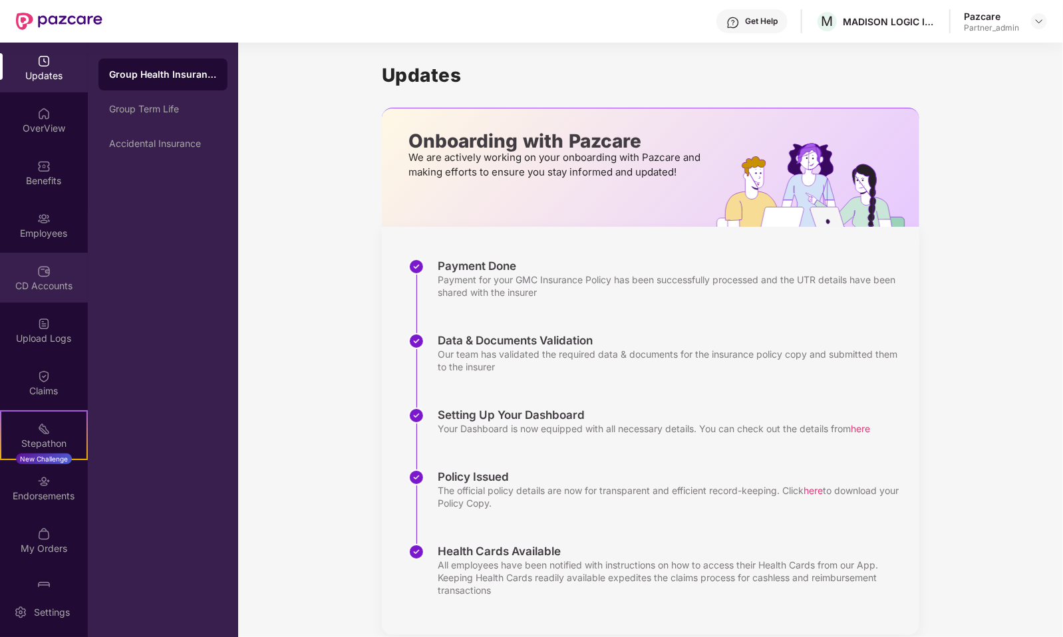
click at [60, 279] on div "CD Accounts" at bounding box center [44, 285] width 88 height 13
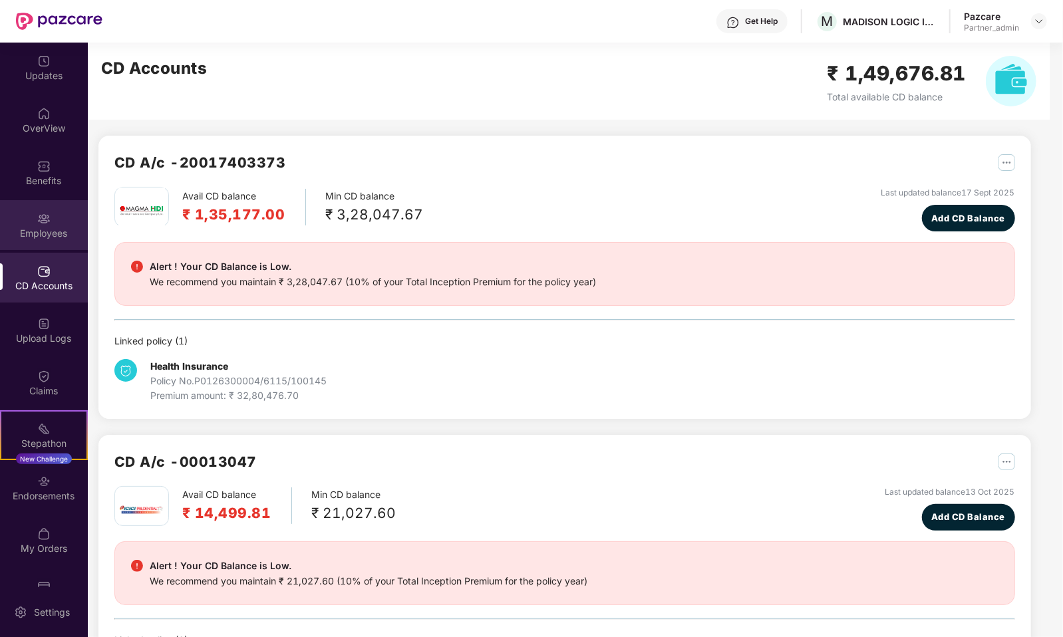
click at [59, 229] on div "Employees" at bounding box center [44, 233] width 88 height 13
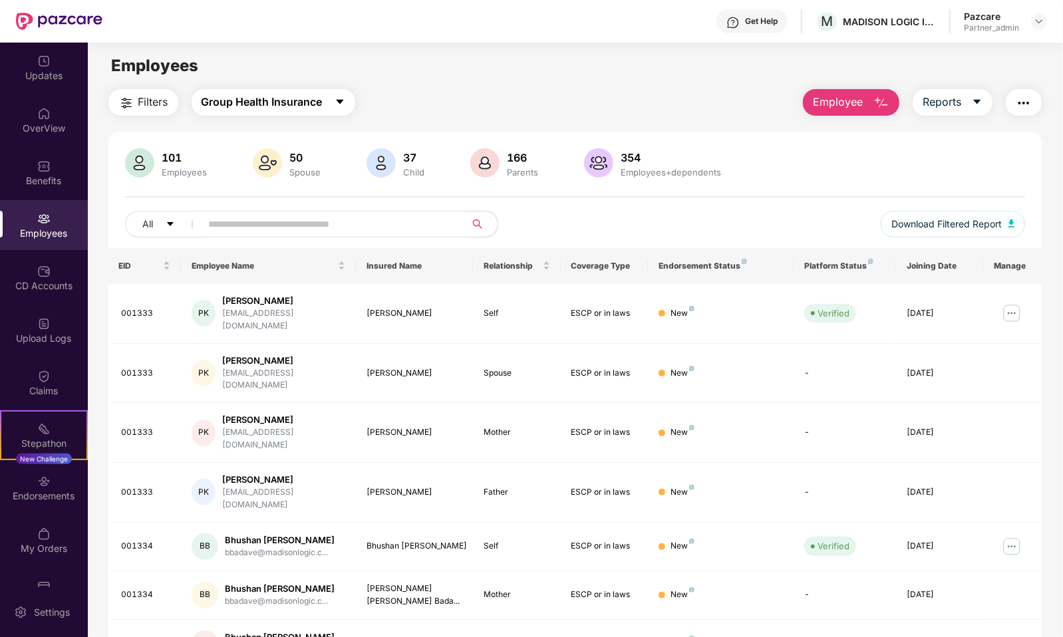
click at [240, 110] on span "Group Health Insurance" at bounding box center [262, 102] width 121 height 17
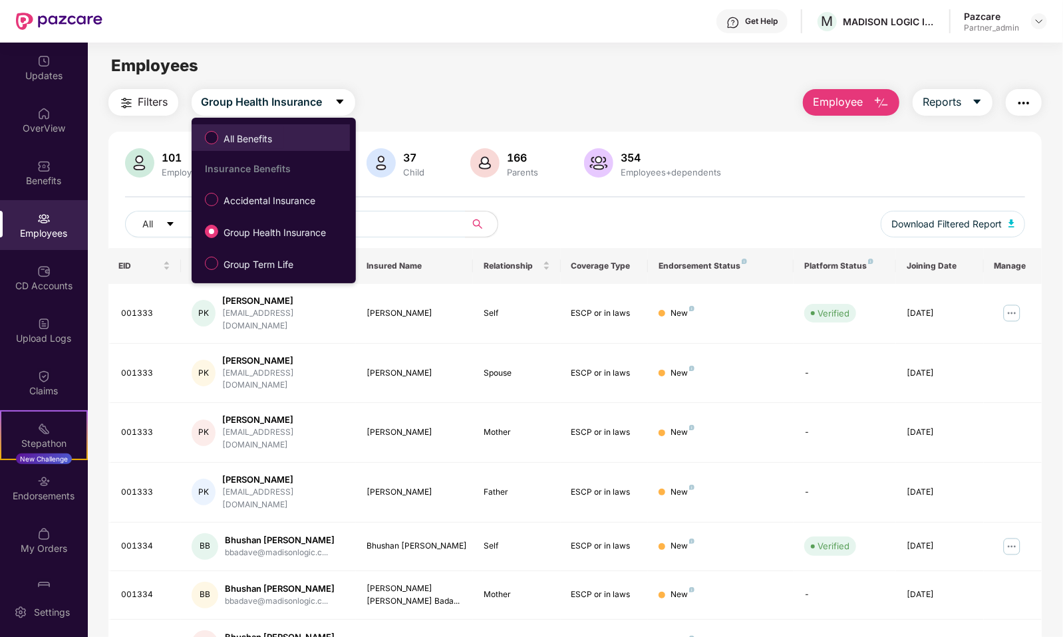
click at [239, 136] on span "All Benefits" at bounding box center [247, 139] width 59 height 15
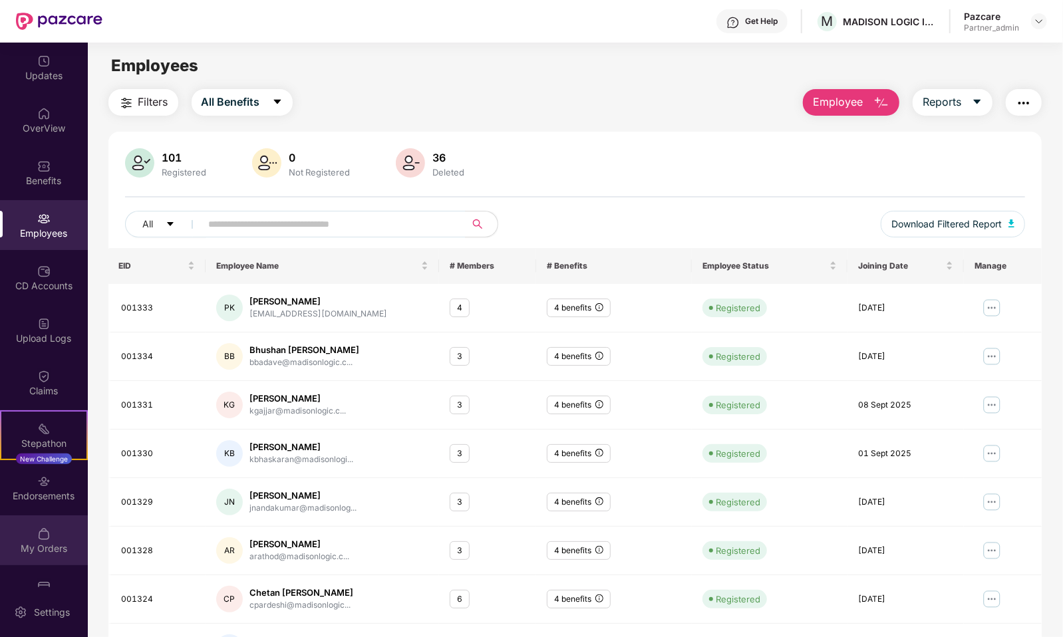
scroll to position [33, 0]
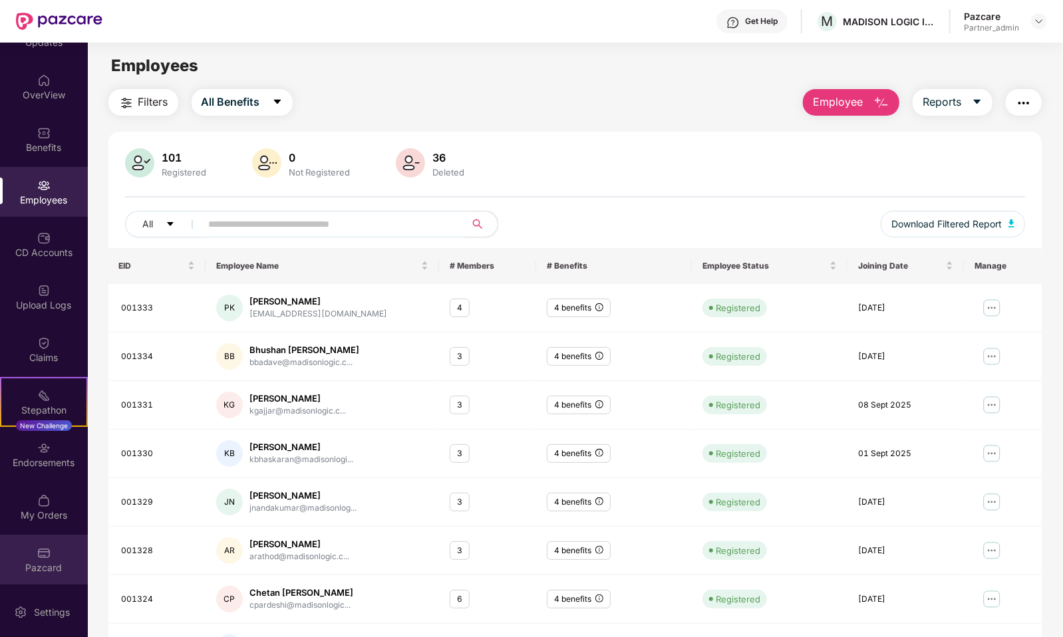
click at [49, 569] on div "Pazcard" at bounding box center [44, 567] width 88 height 13
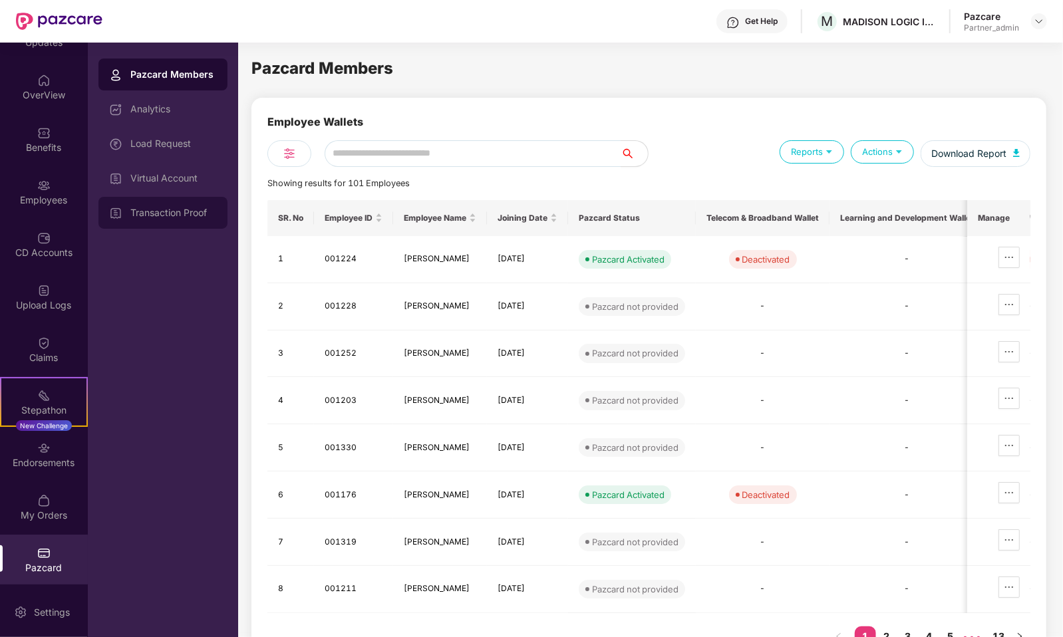
click at [202, 217] on div "Transaction Proof" at bounding box center [173, 212] width 86 height 11
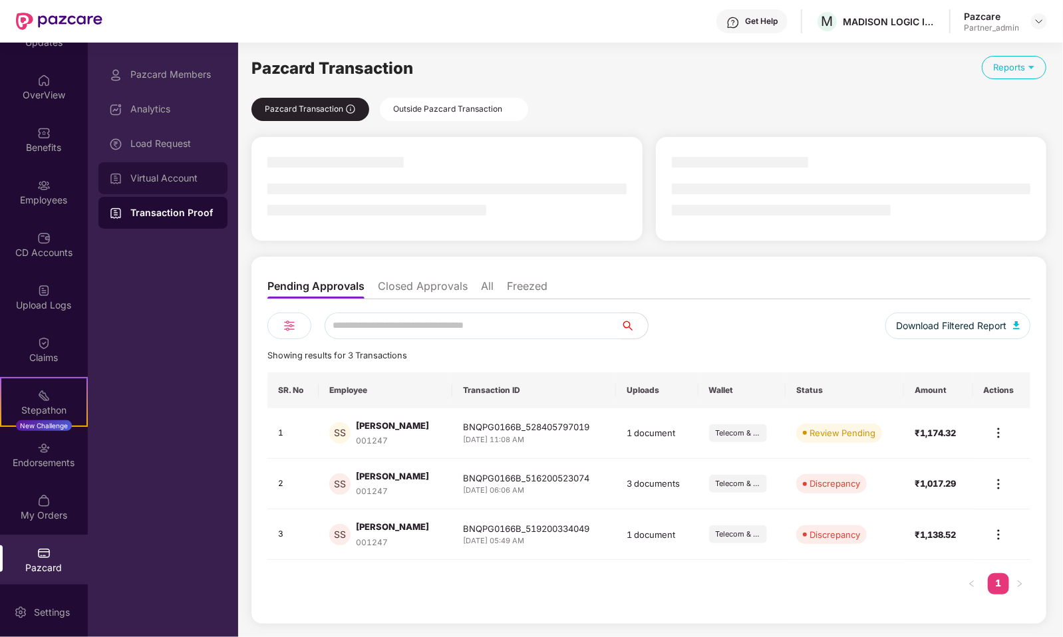
click at [202, 180] on div "Virtual Account" at bounding box center [173, 178] width 86 height 11
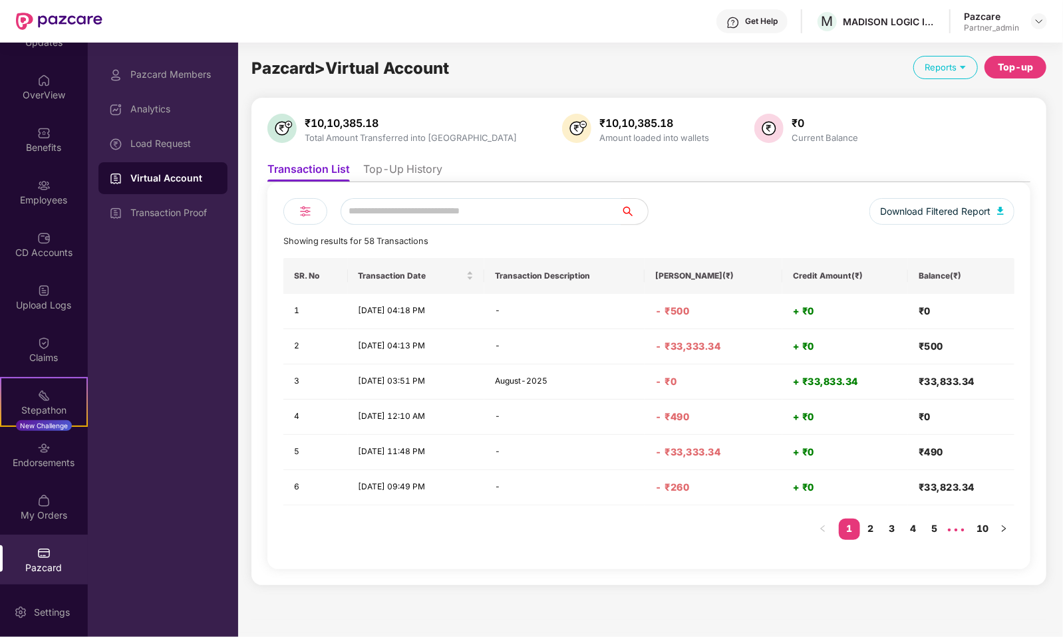
click at [428, 174] on li "Top-Up History" at bounding box center [402, 171] width 79 height 19
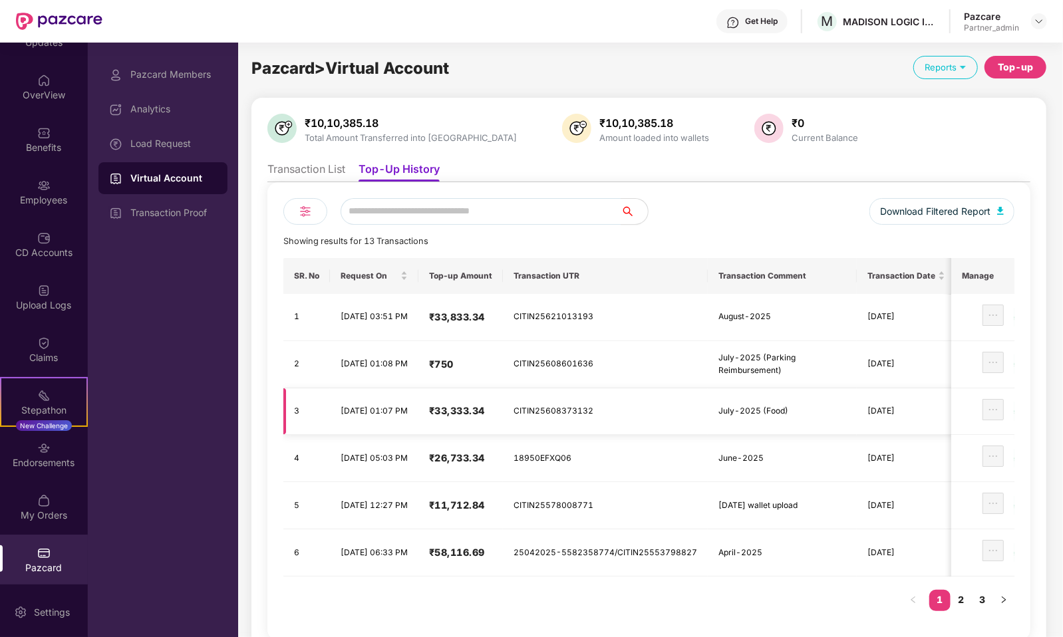
scroll to position [0, 11]
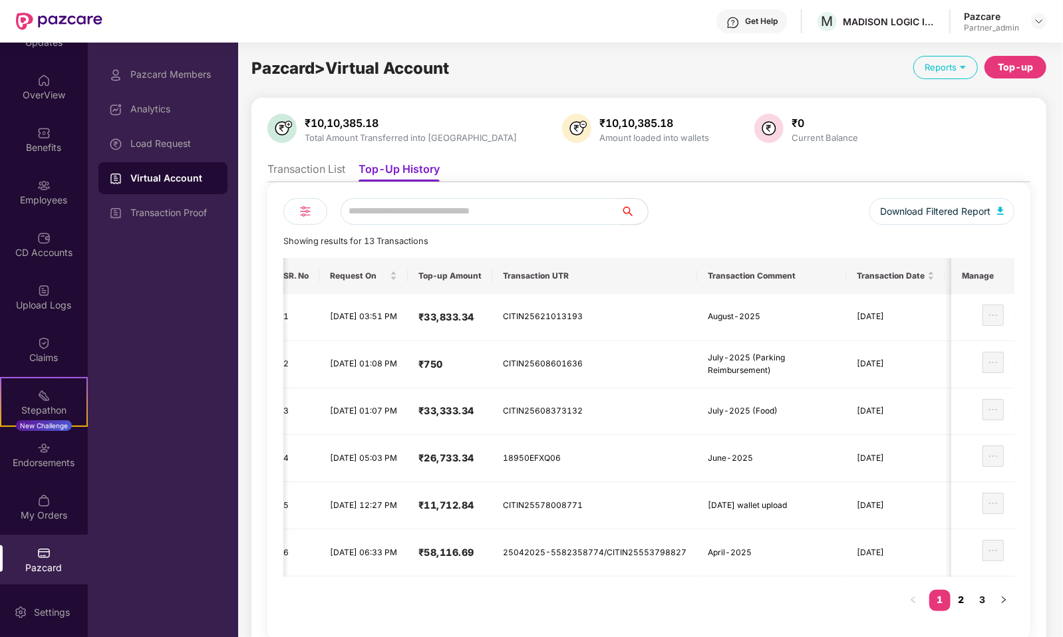
click at [972, 595] on link "2" at bounding box center [960, 600] width 21 height 20
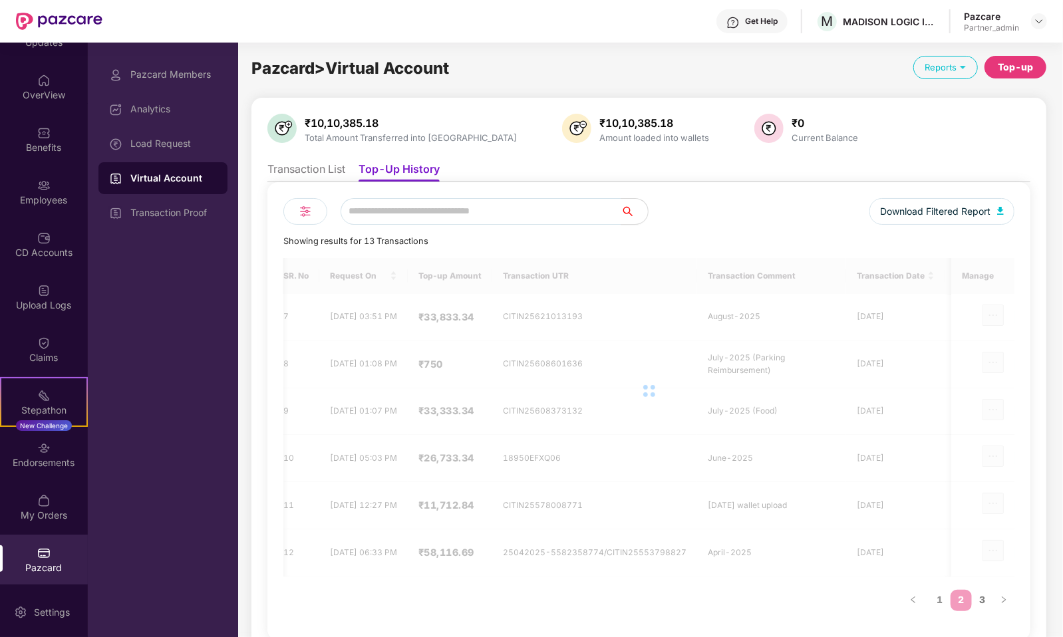
scroll to position [0, 0]
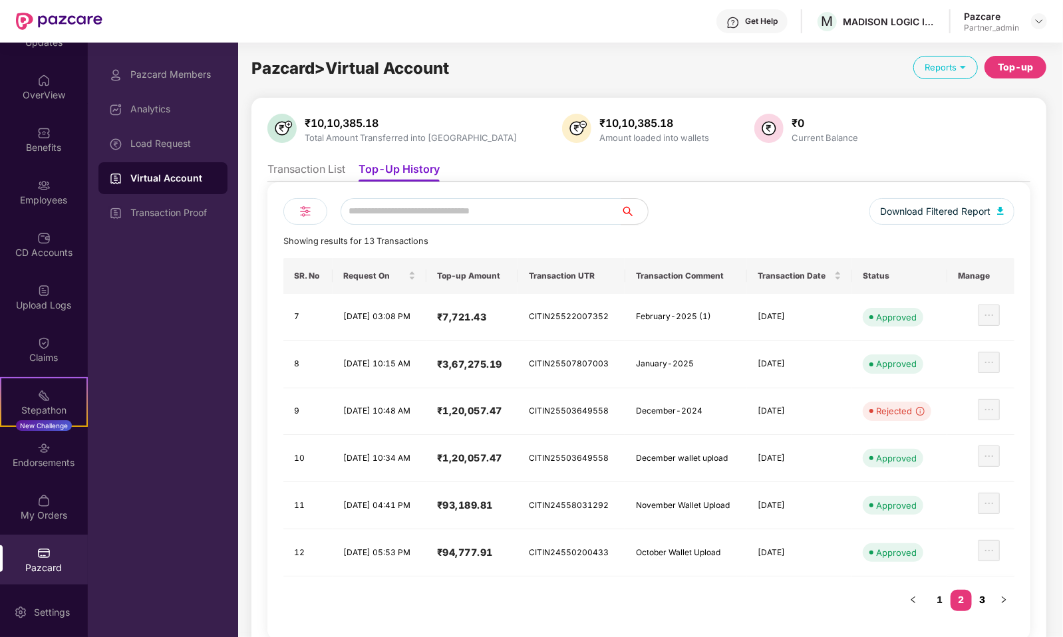
click at [981, 595] on link "3" at bounding box center [982, 600] width 21 height 20
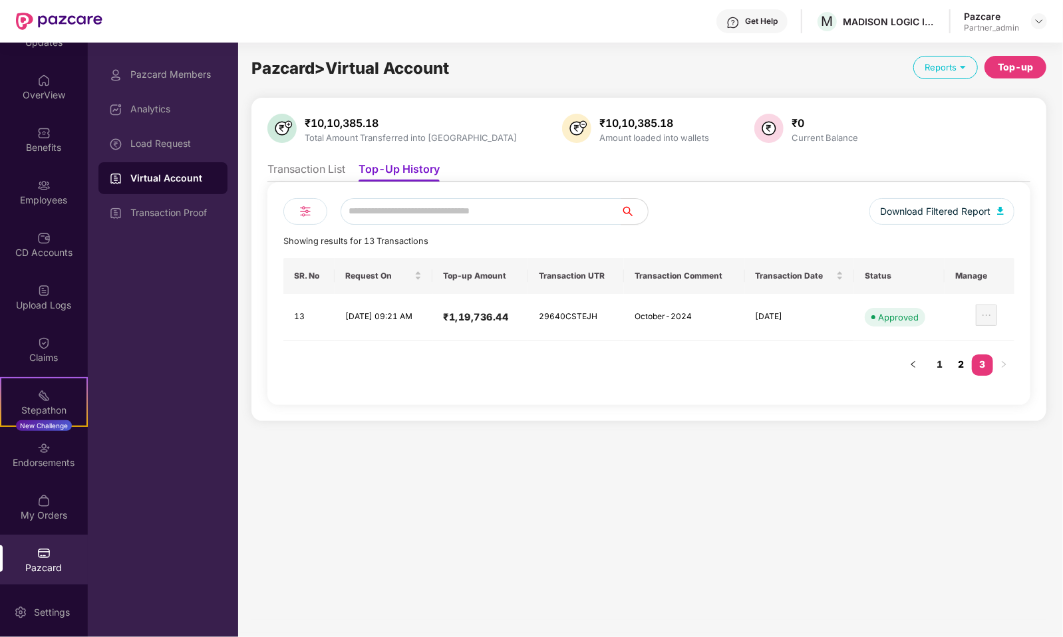
click at [963, 362] on link "2" at bounding box center [960, 364] width 21 height 20
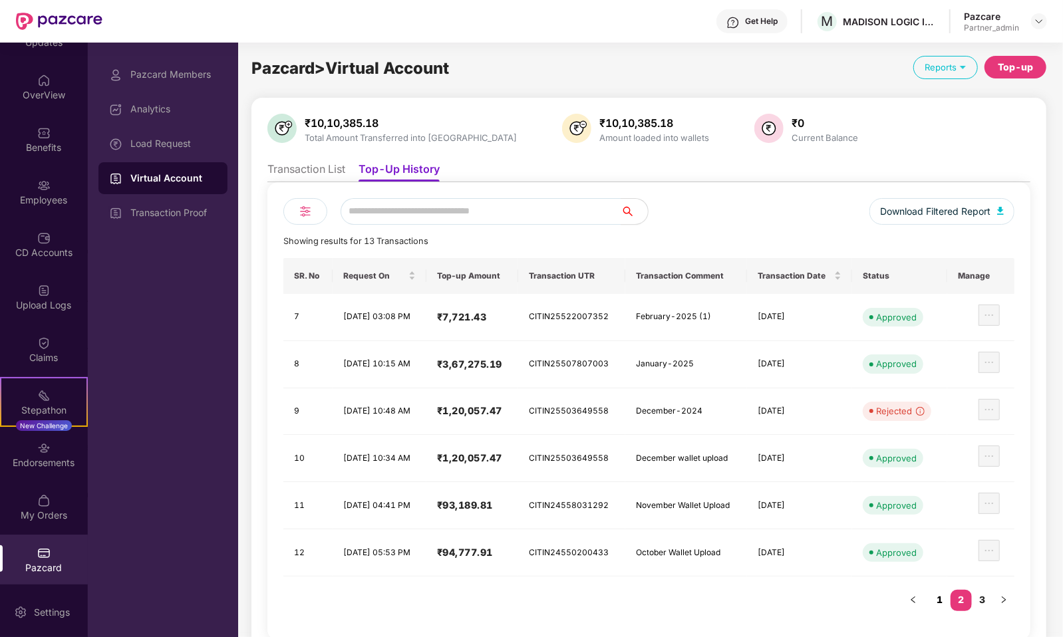
click at [939, 590] on link "1" at bounding box center [939, 600] width 21 height 20
